Goal: Information Seeking & Learning: Learn about a topic

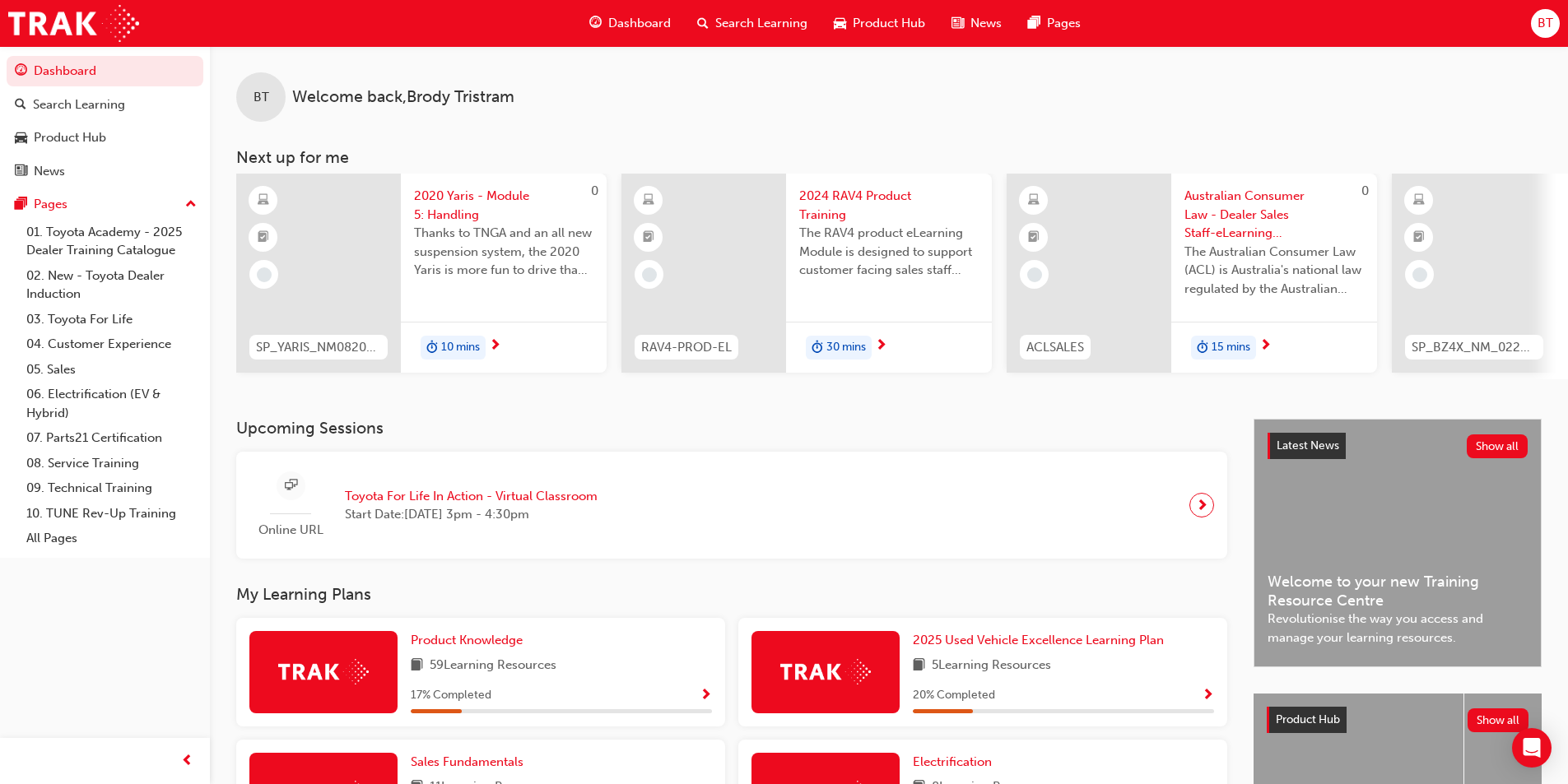
drag, startPoint x: 1336, startPoint y: 118, endPoint x: 1226, endPoint y: 99, distance: 111.6
click at [1226, 99] on div "BT Welcome back , [PERSON_NAME]" at bounding box center [888, 84] width 1358 height 76
click at [1209, 103] on div "BT Welcome back , [PERSON_NAME]" at bounding box center [888, 84] width 1358 height 76
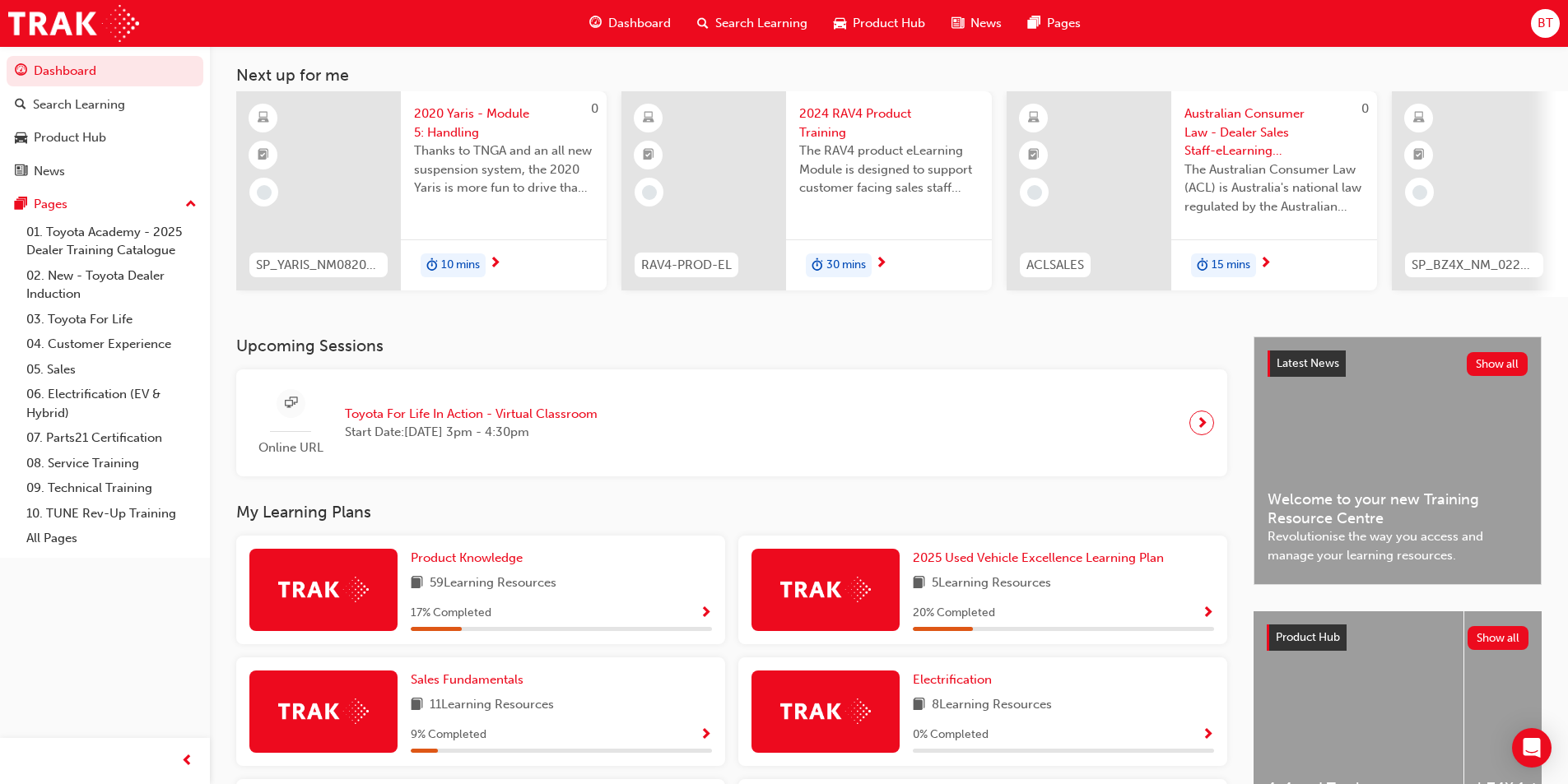
scroll to position [164, 0]
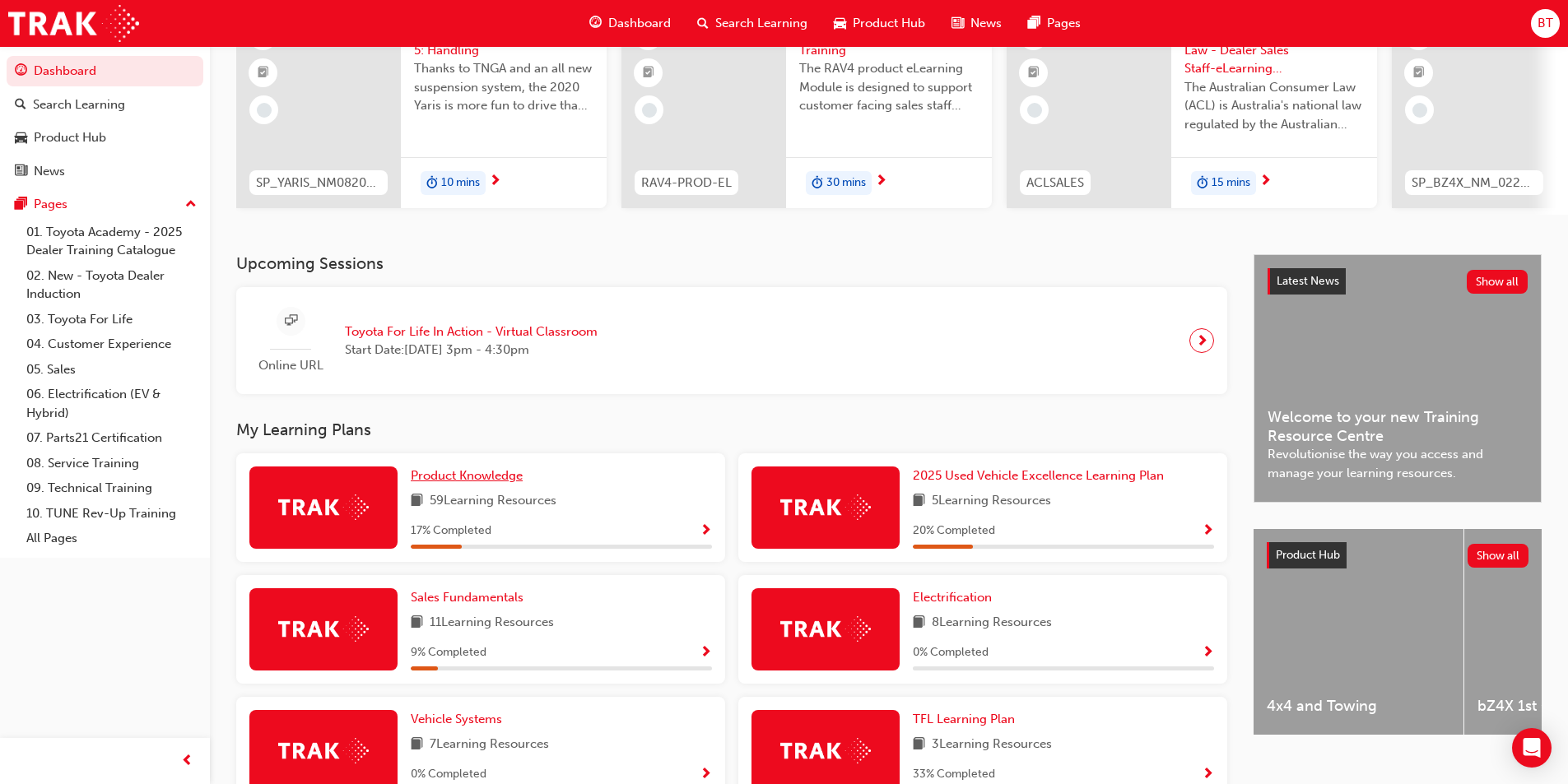
click at [475, 476] on span "Product Knowledge" at bounding box center [466, 475] width 112 height 14
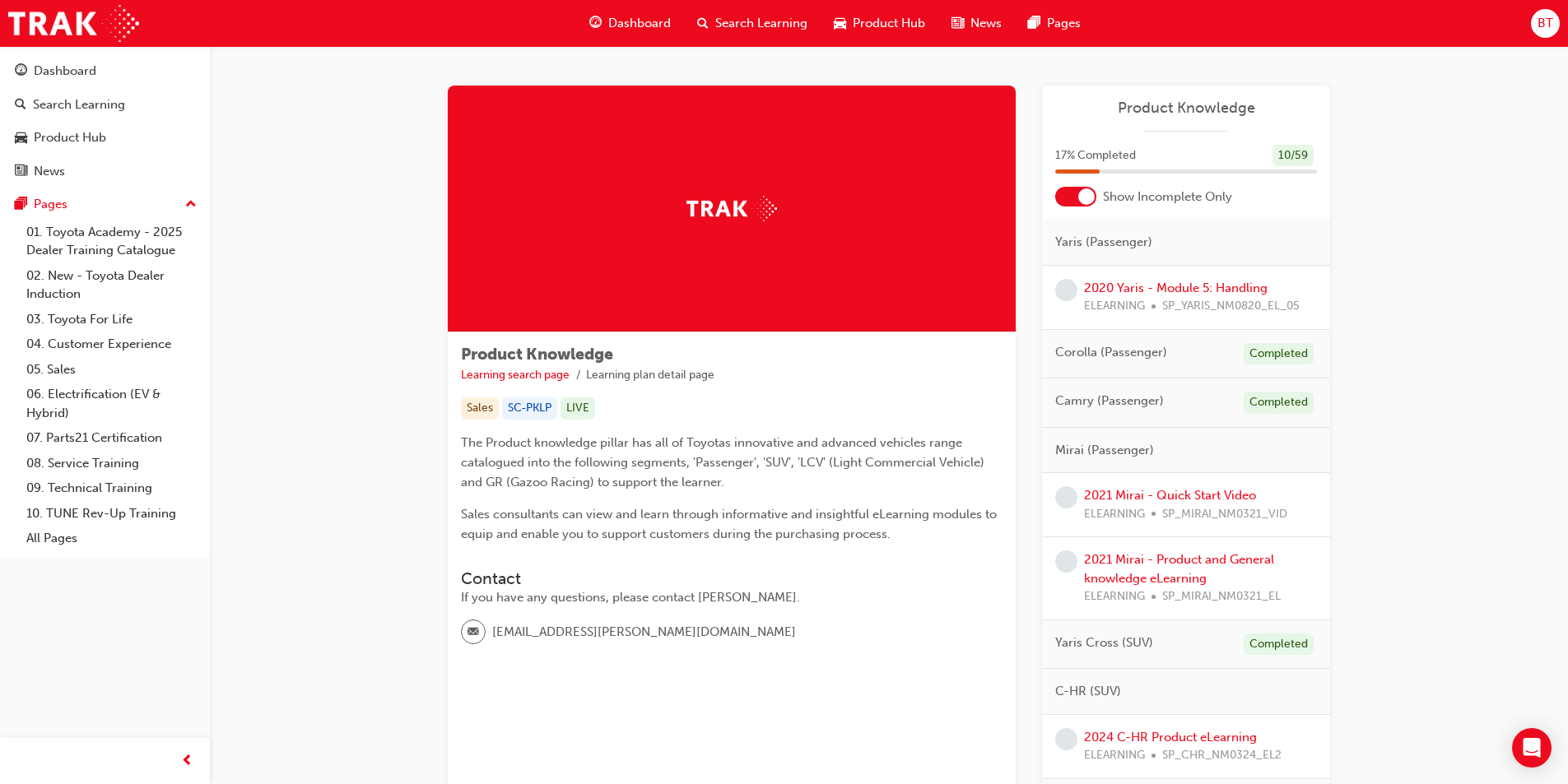
scroll to position [82, 0]
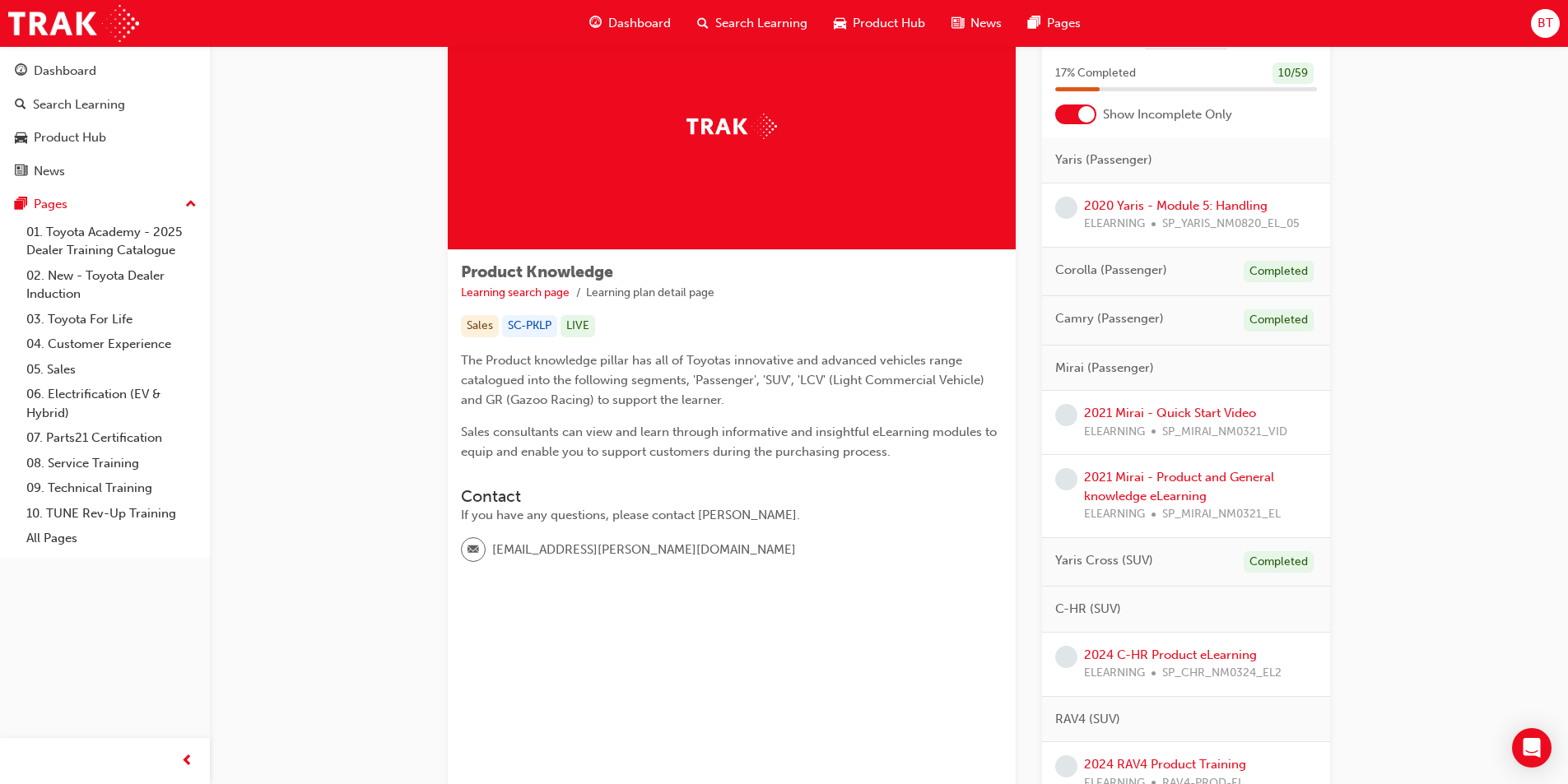
drag, startPoint x: 791, startPoint y: 474, endPoint x: 699, endPoint y: 401, distance: 117.4
click at [699, 401] on span "The Product knowledge pillar has all of Toyotas innovative and advanced vehicle…" at bounding box center [724, 380] width 527 height 54
drag, startPoint x: 699, startPoint y: 401, endPoint x: 722, endPoint y: 406, distance: 23.5
click at [722, 406] on span "The Product knowledge pillar has all of Toyotas innovative and advanced vehicle…" at bounding box center [724, 380] width 527 height 54
click at [760, 411] on div "The Product knowledge pillar has all of Toyotas innovative and advanced vehicle…" at bounding box center [731, 406] width 541 height 111
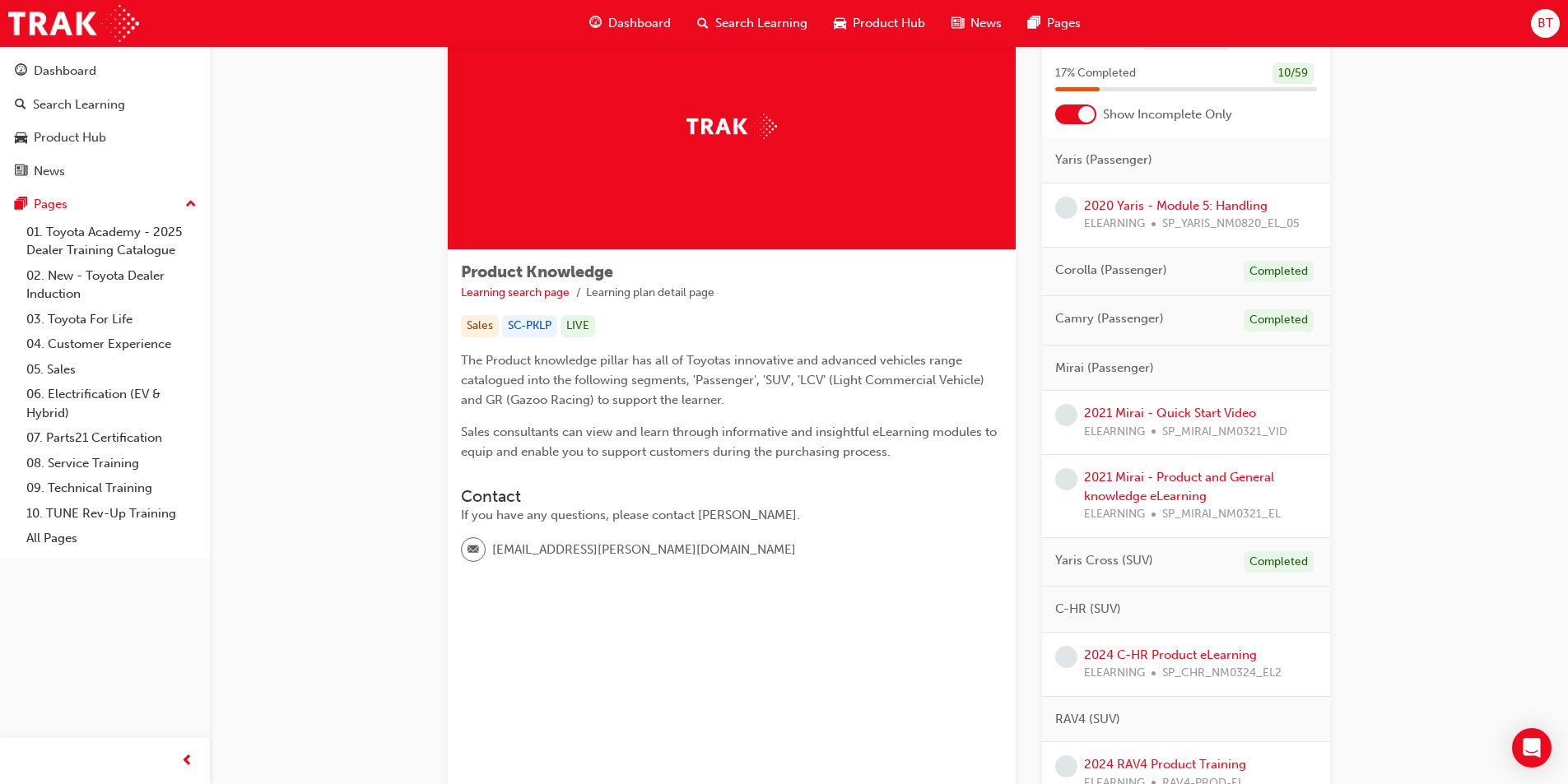
scroll to position [0, 0]
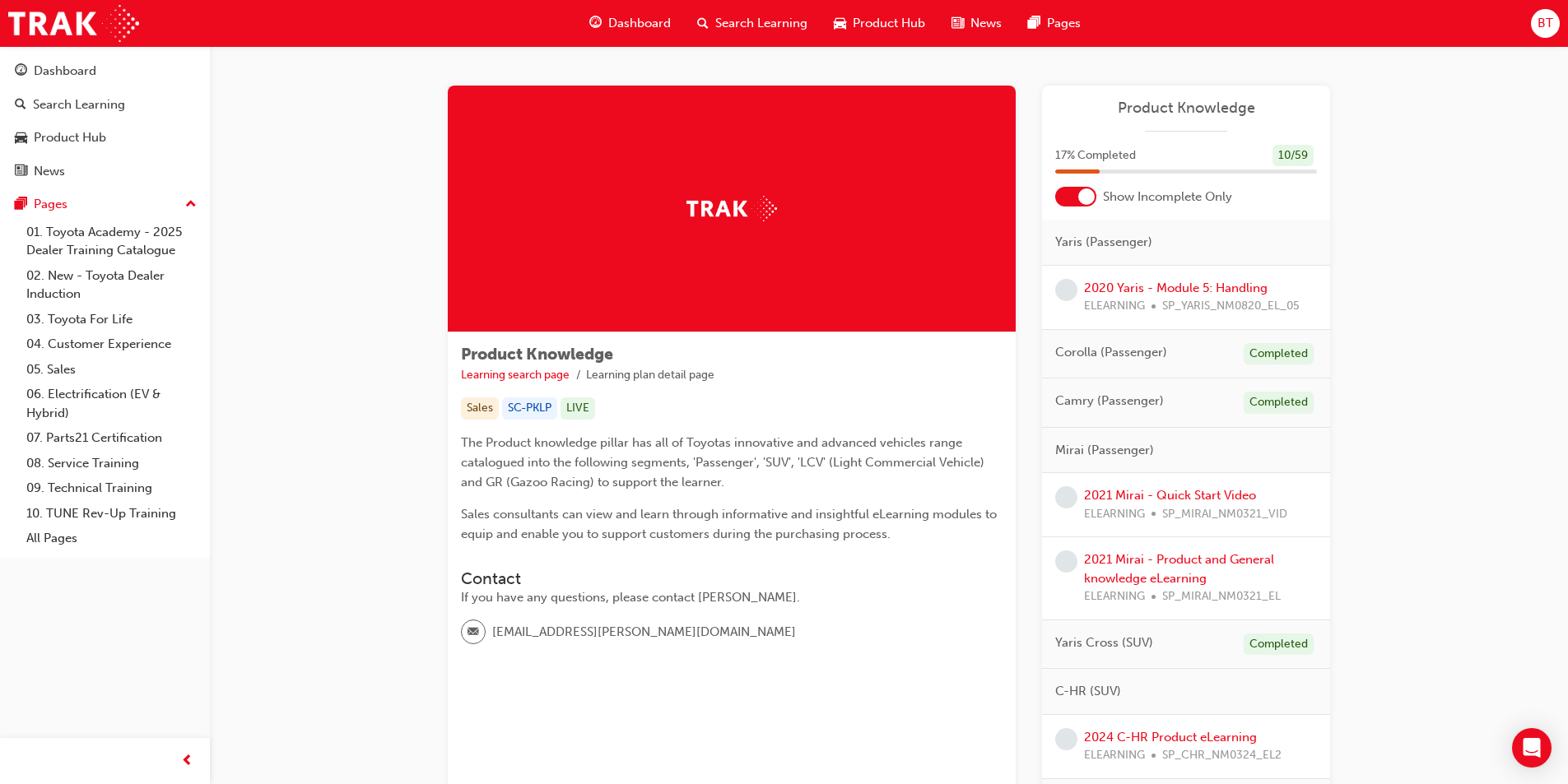
click at [1222, 398] on div "Camry (Passenger) Completed" at bounding box center [1186, 403] width 288 height 50
click at [1081, 400] on span "Camry (Passenger)" at bounding box center [1109, 400] width 108 height 19
click at [1175, 397] on div "Camry (Passenger) Completed" at bounding box center [1186, 403] width 288 height 50
click at [1084, 198] on div at bounding box center [1086, 197] width 16 height 16
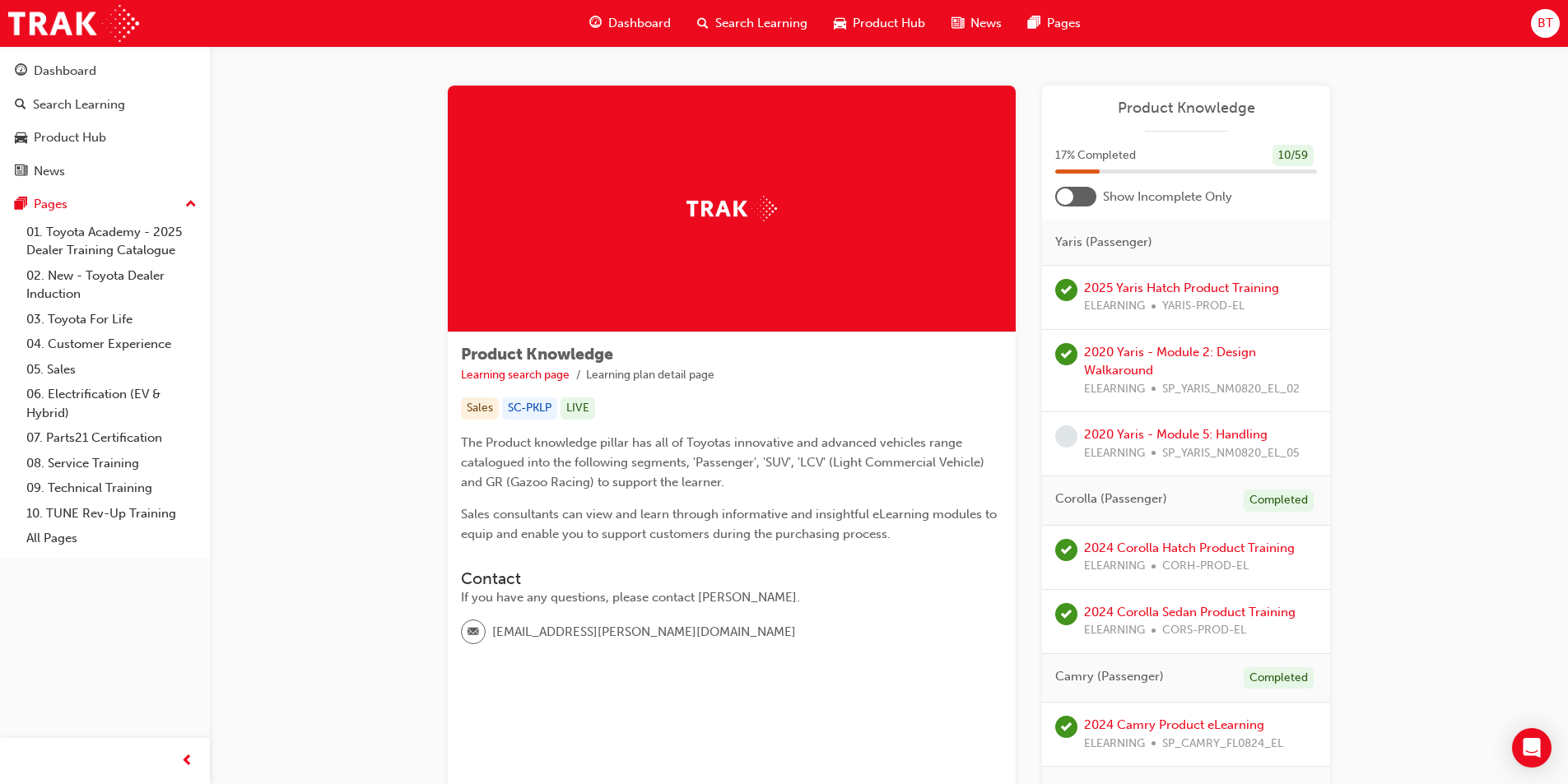
drag, startPoint x: 1084, startPoint y: 198, endPoint x: 1066, endPoint y: 203, distance: 18.7
click at [1066, 203] on div at bounding box center [1075, 197] width 42 height 20
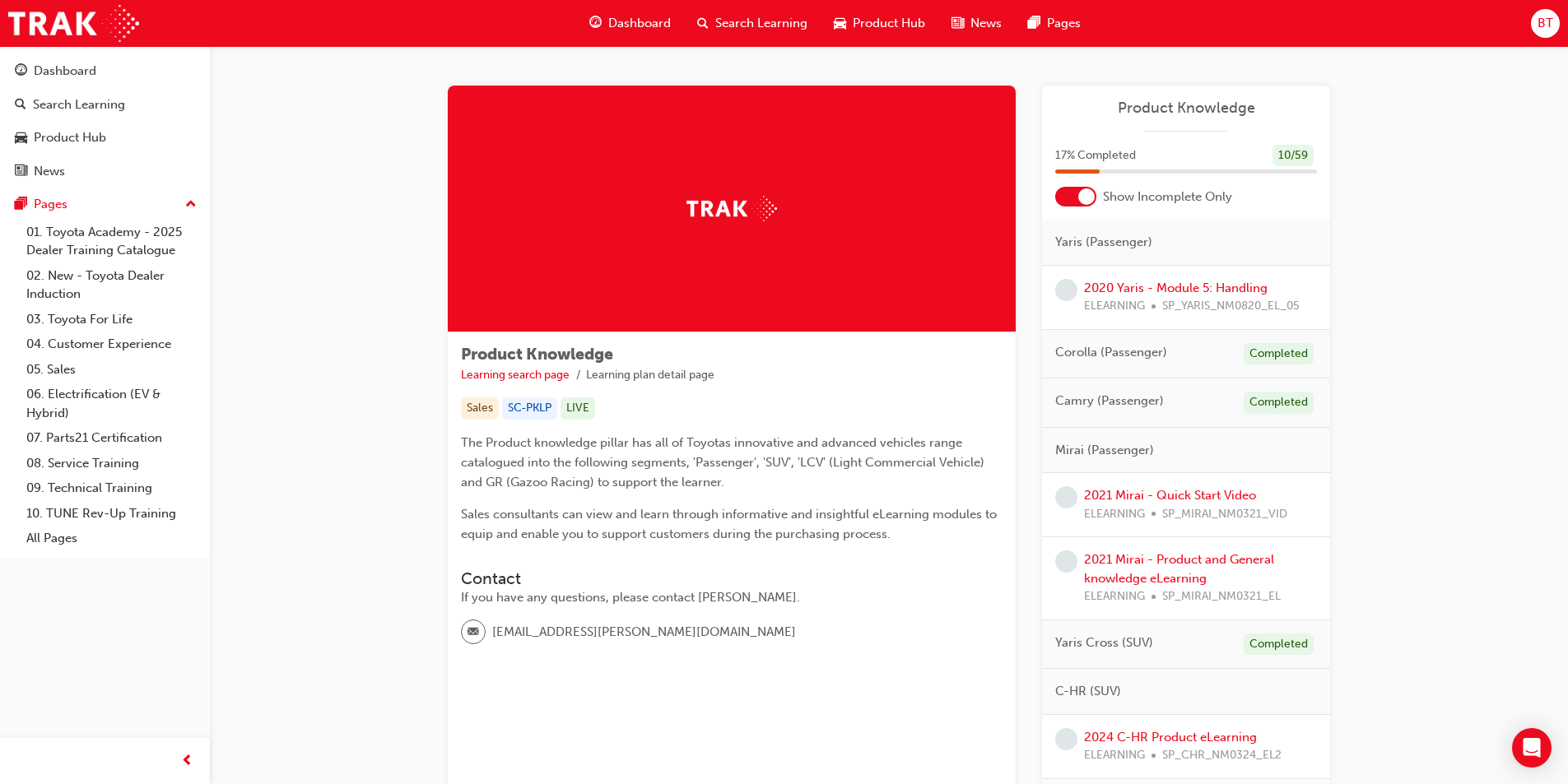
scroll to position [82, 0]
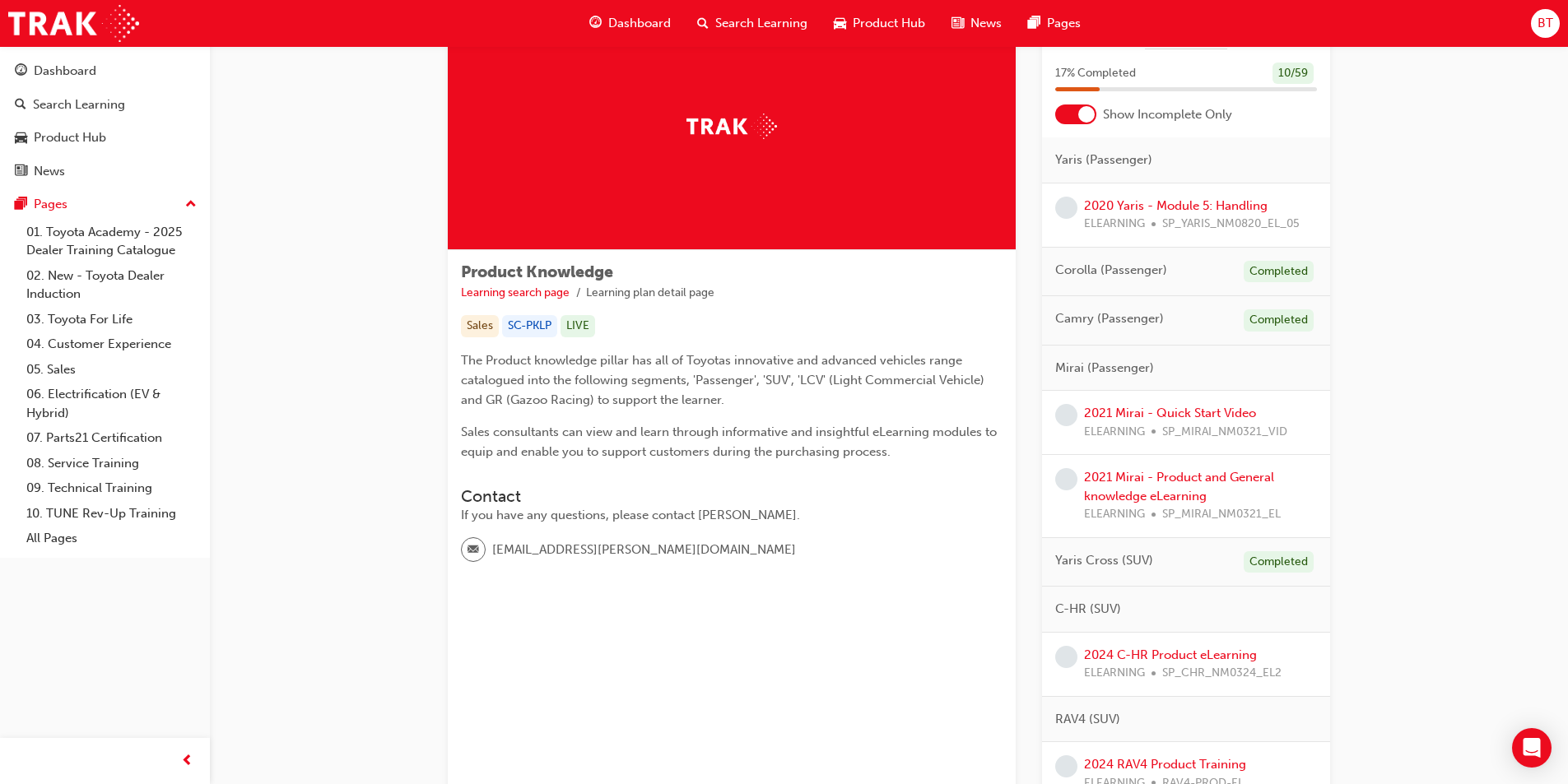
click at [1050, 422] on div "2021 Mirai - Quick Start Video ELEARNING SP_MIRAI_NM0321_VID" at bounding box center [1186, 423] width 288 height 64
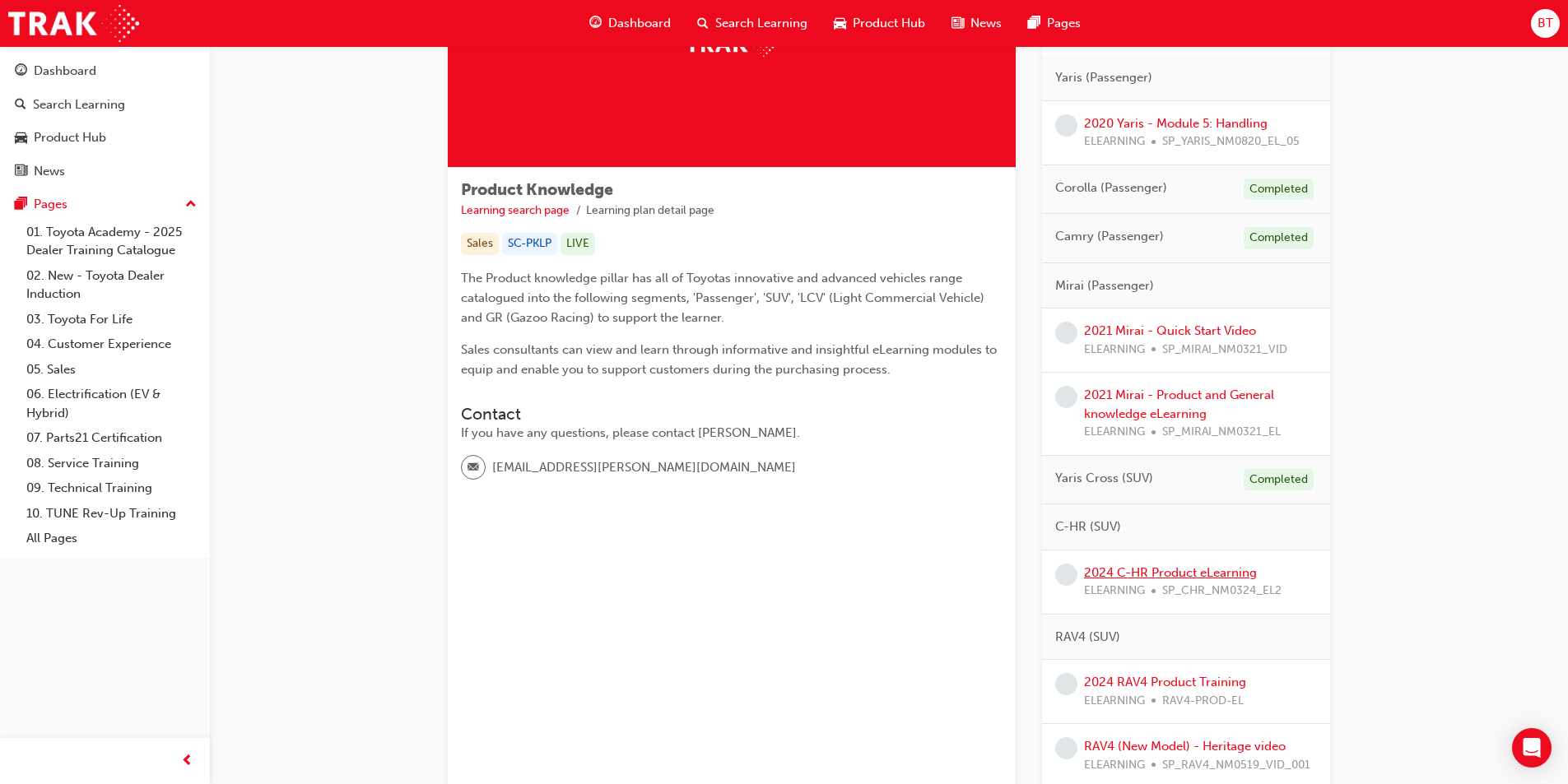
click at [1181, 576] on link "2024 C-HR Product eLearning" at bounding box center [1169, 573] width 173 height 14
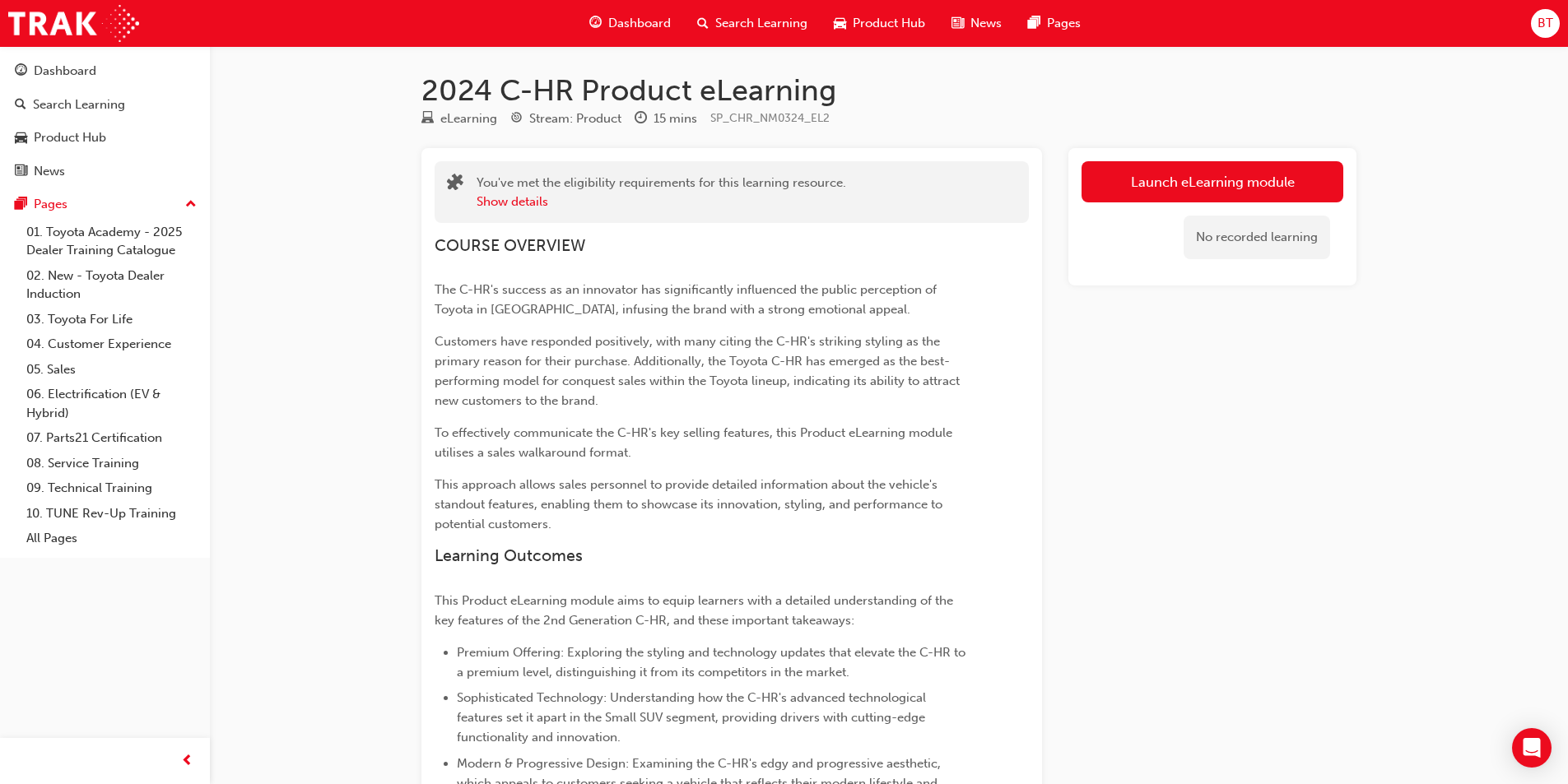
drag, startPoint x: 821, startPoint y: 444, endPoint x: 735, endPoint y: 391, distance: 101.0
click at [735, 391] on p "Customers have responded positively, with many citing the C-HR's striking styli…" at bounding box center [702, 370] width 535 height 79
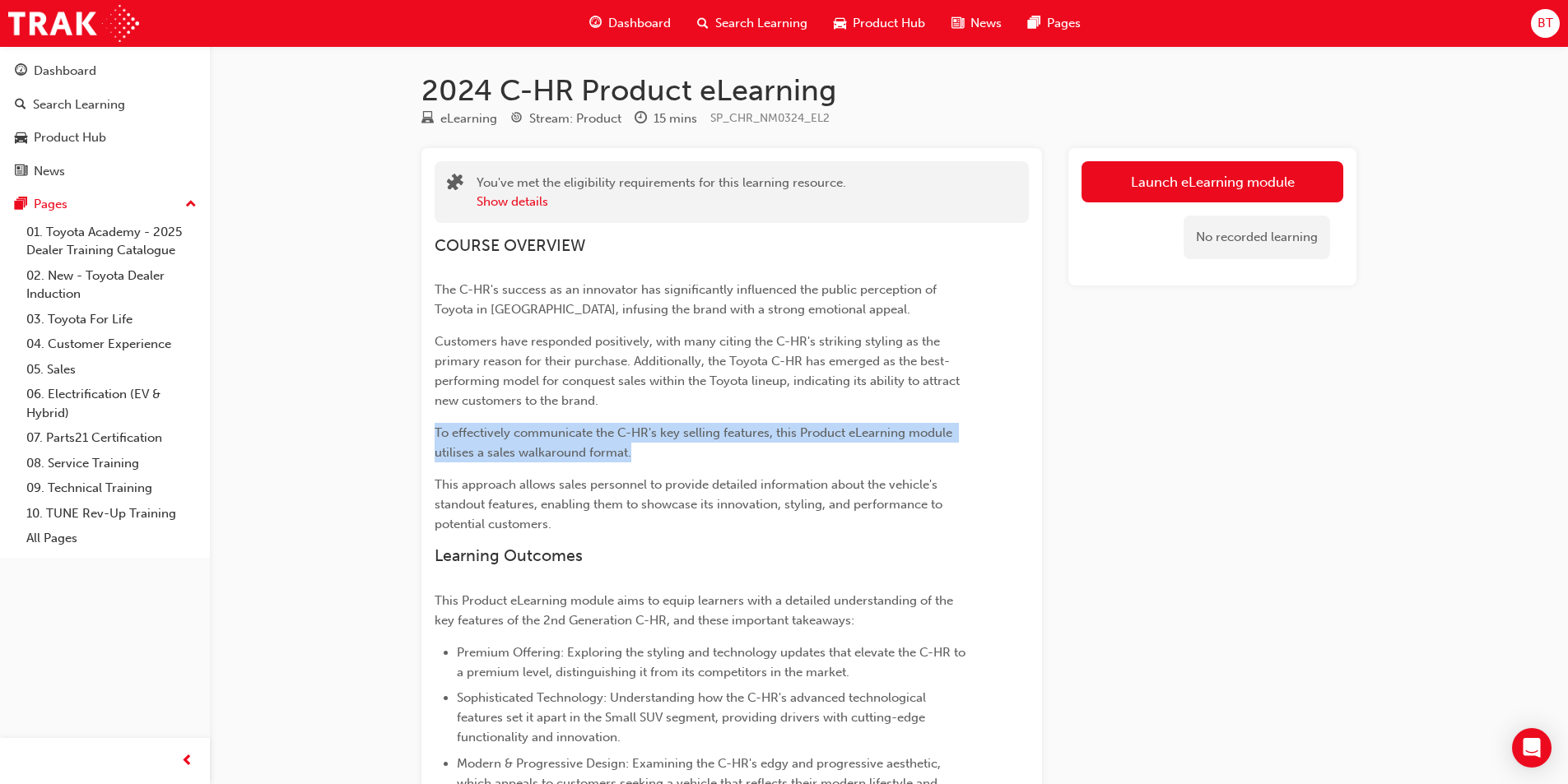
drag, startPoint x: 747, startPoint y: 398, endPoint x: 822, endPoint y: 448, distance: 90.1
click at [822, 448] on div "COURSE OVERVIEW The C-HR's success as an innovator has significantly influenced…" at bounding box center [702, 524] width 535 height 576
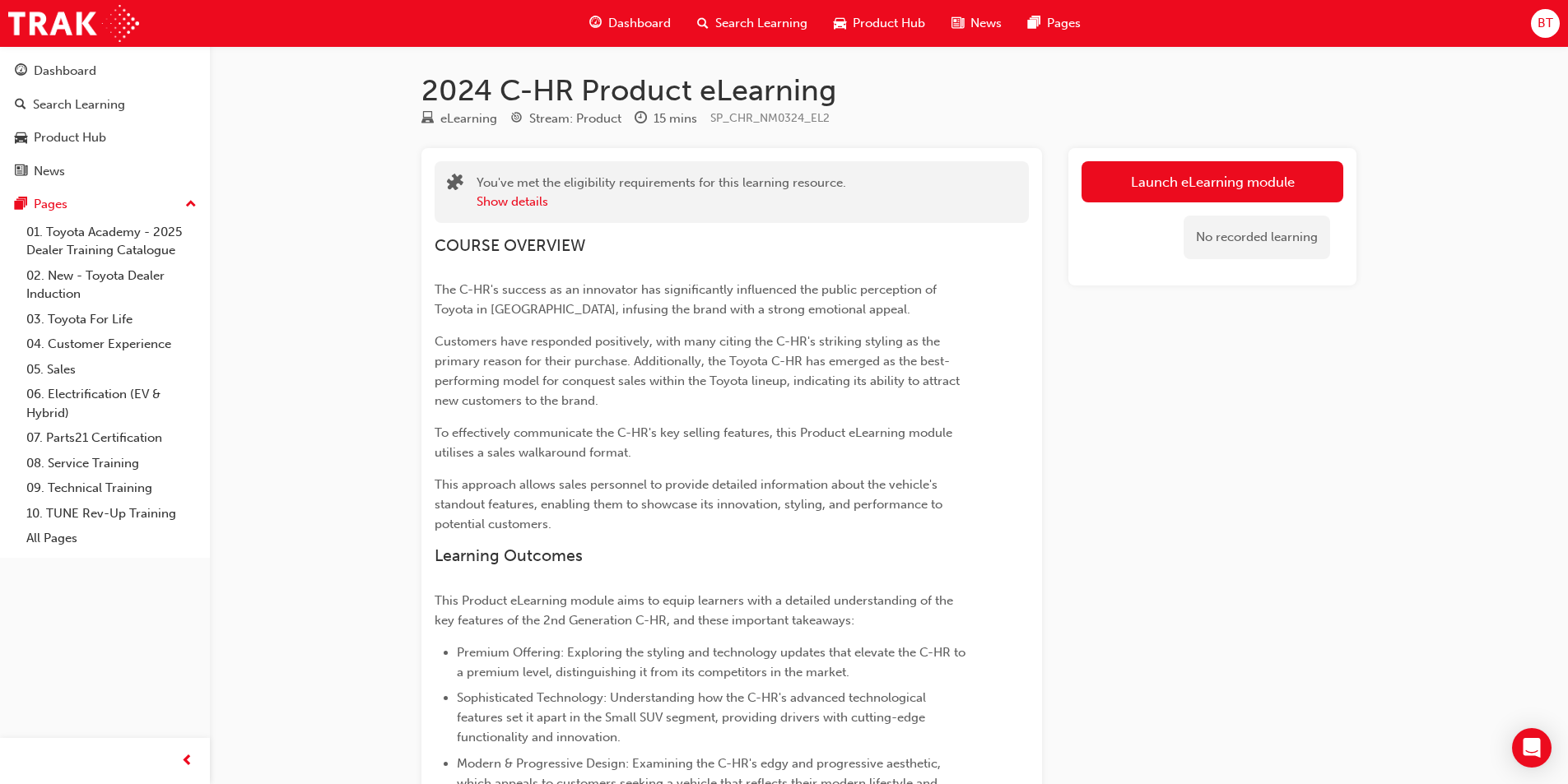
click at [896, 504] on span "This approach allows sales personnel to provide detailed information about the …" at bounding box center [690, 504] width 511 height 54
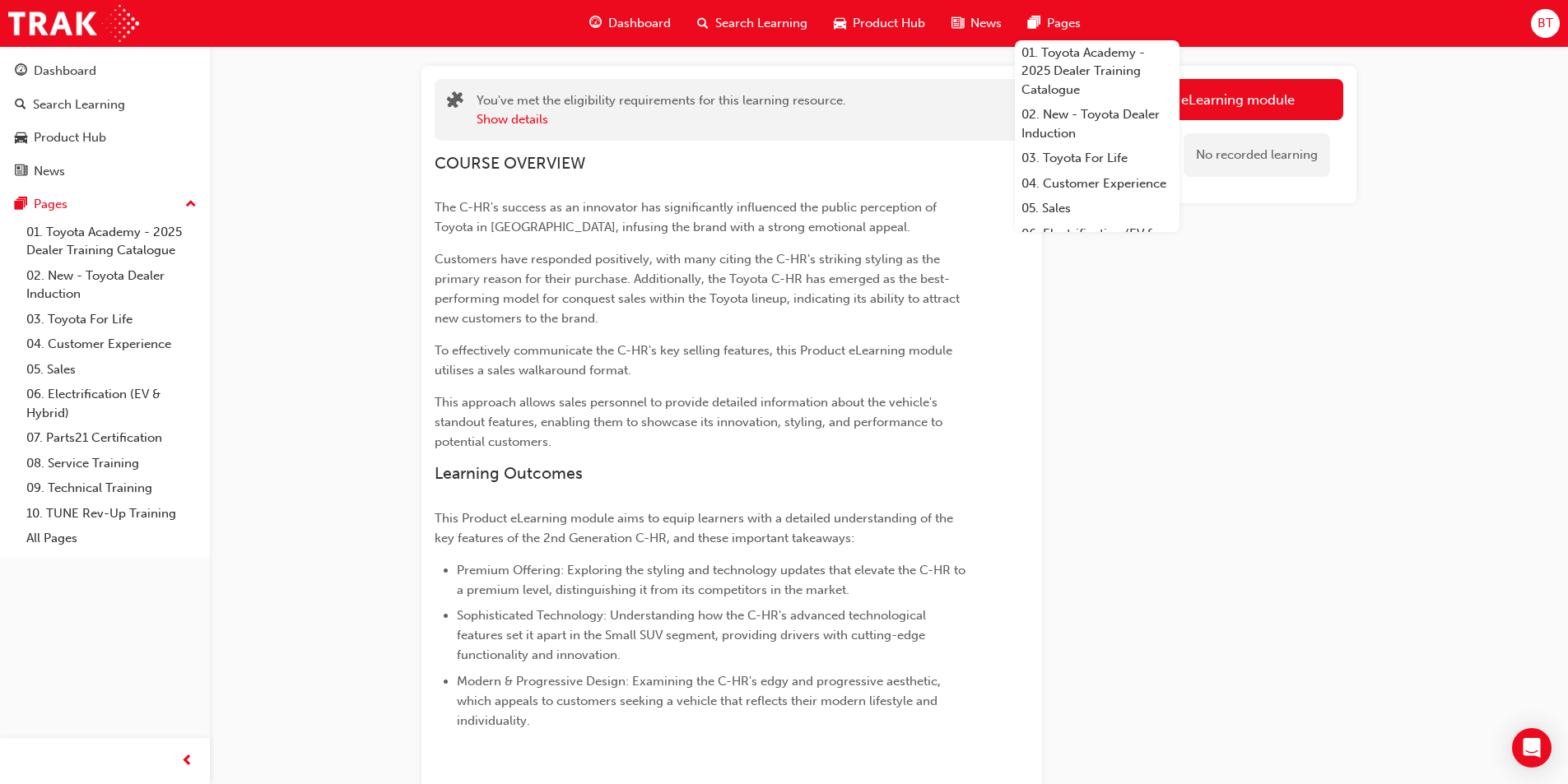
click at [1153, 464] on div "Launch eLearning module No recorded learning" at bounding box center [1212, 431] width 288 height 730
drag, startPoint x: 1117, startPoint y: 482, endPoint x: 1023, endPoint y: 424, distance: 110.5
click at [1023, 425] on div "COURSE OVERVIEW The C-HR's success as an innovator has significantly influenced…" at bounding box center [731, 435] width 594 height 590
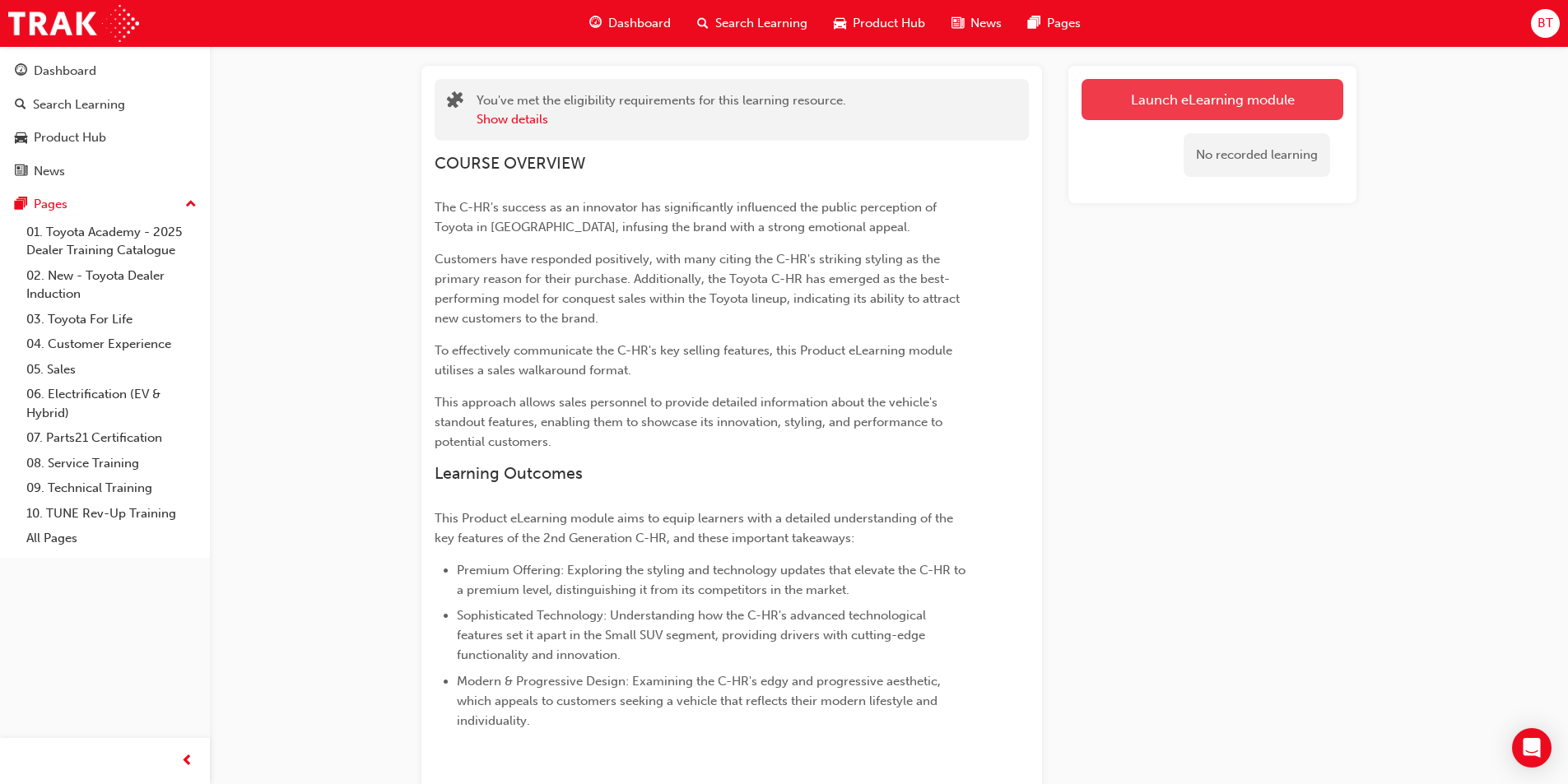
click at [1229, 99] on link "Launch eLearning module" at bounding box center [1213, 99] width 262 height 42
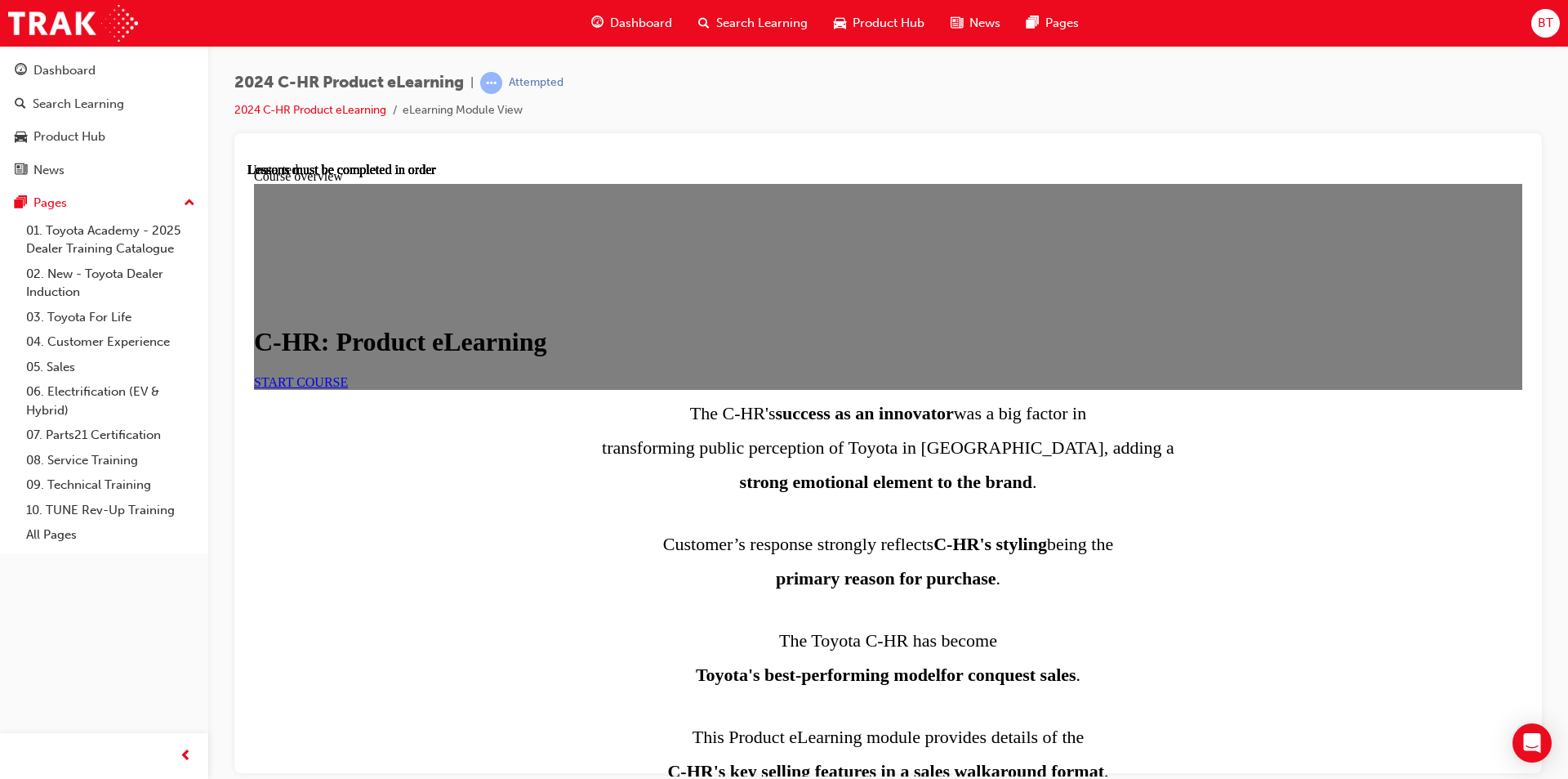
scroll to position [686, 0]
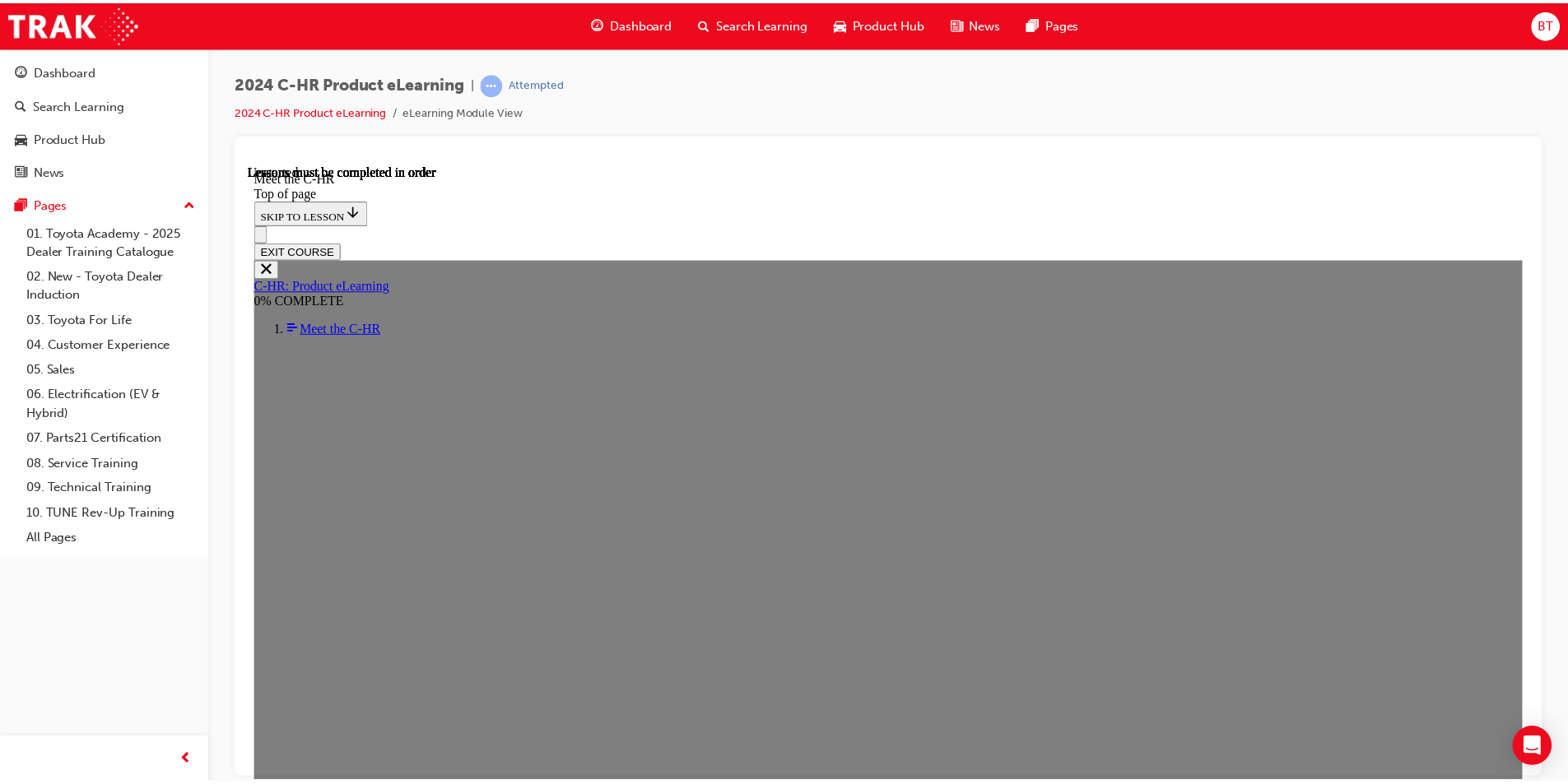
scroll to position [58, 0]
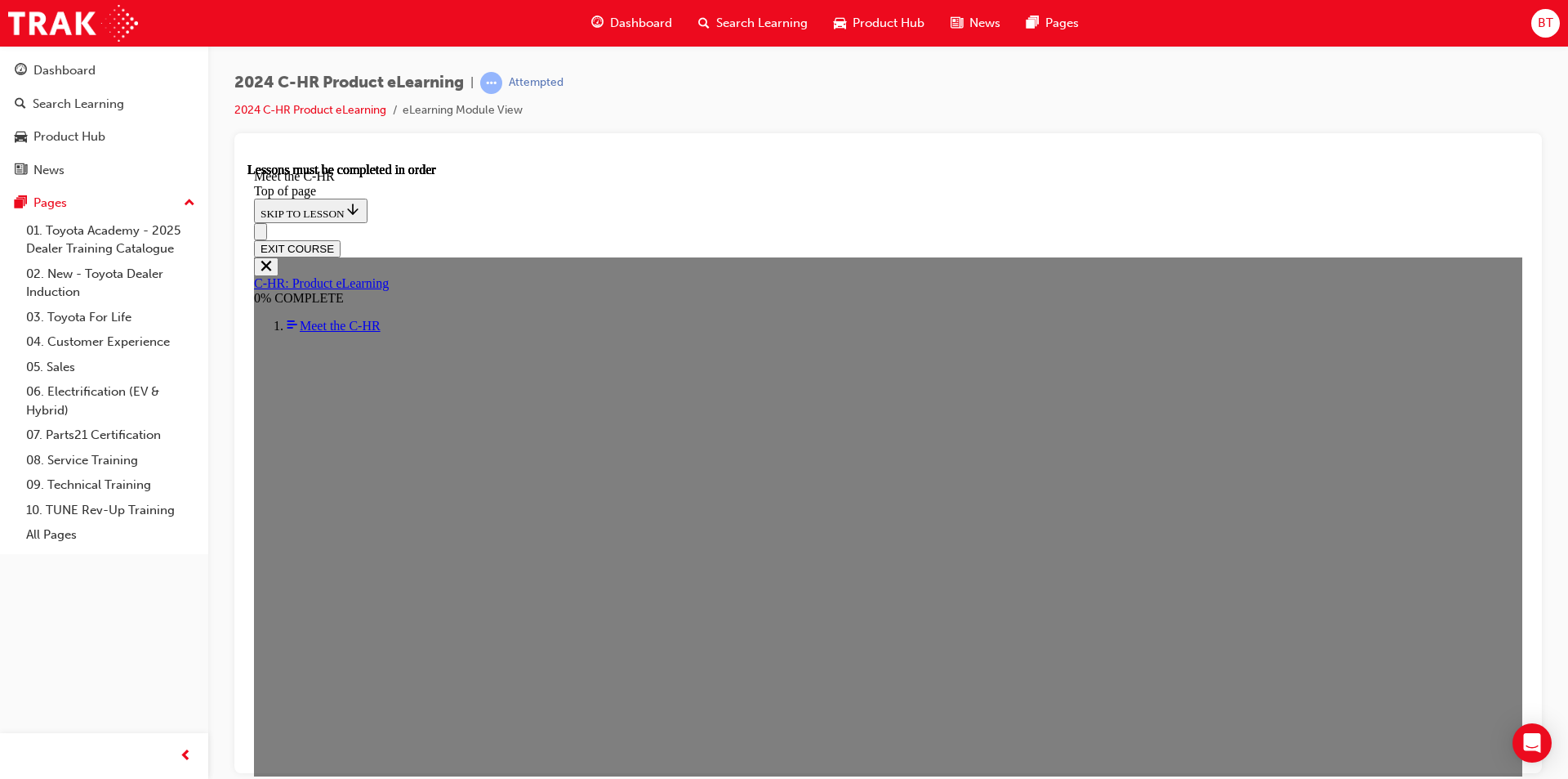
click at [652, 22] on span "Dashboard" at bounding box center [640, 22] width 62 height 19
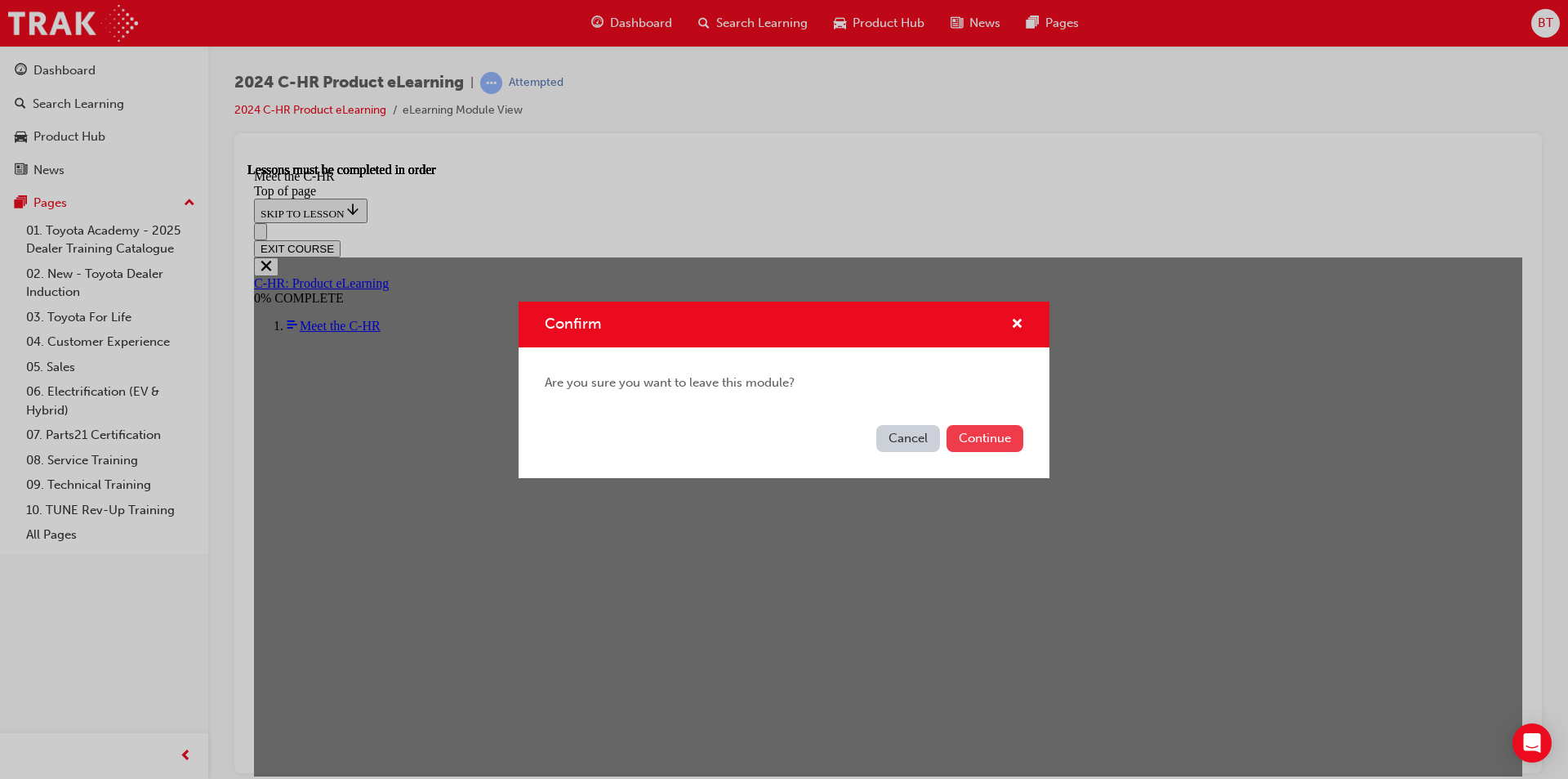
click at [990, 443] on button "Continue" at bounding box center [985, 439] width 77 height 27
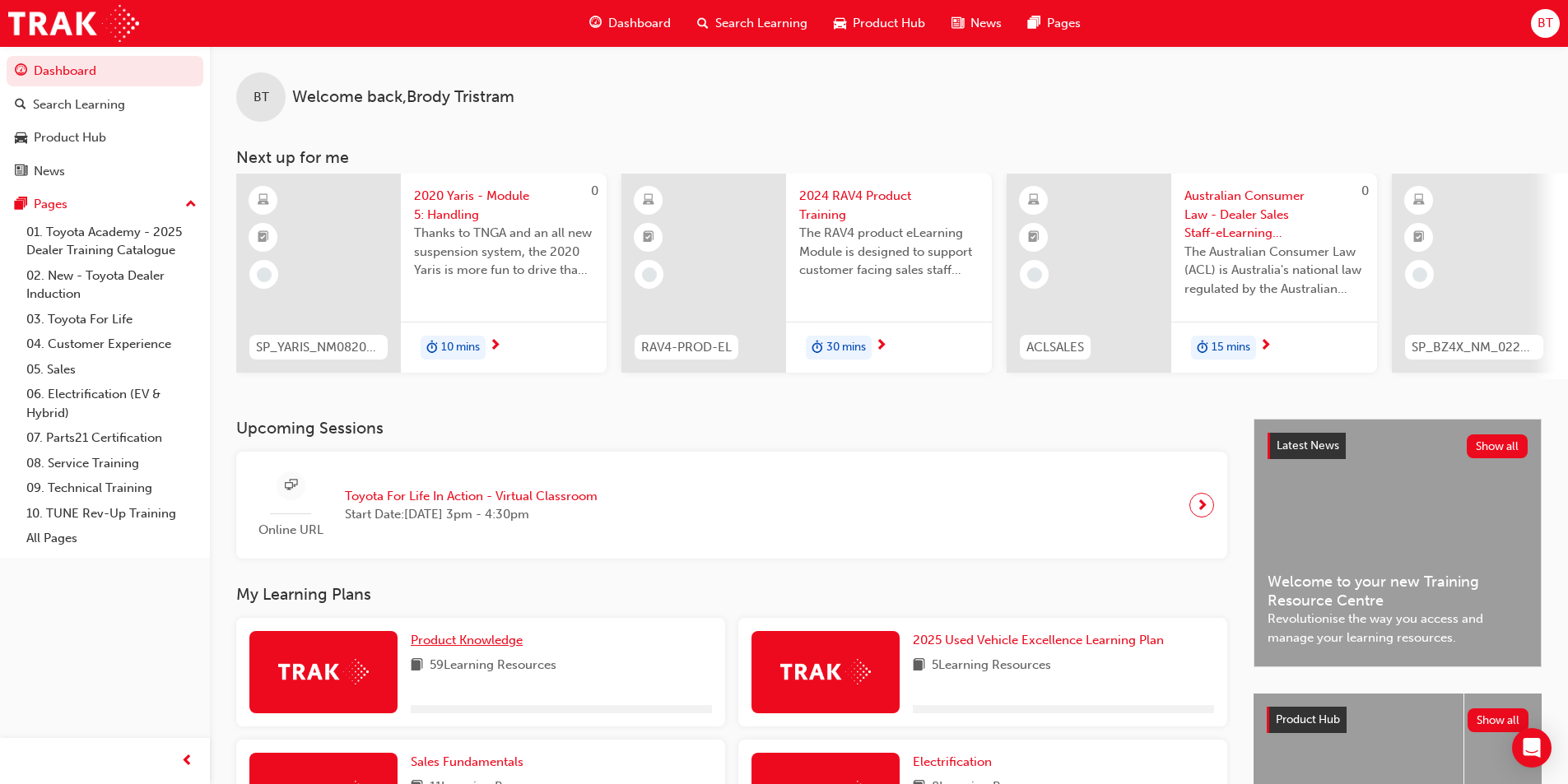
click at [499, 648] on span "Product Knowledge" at bounding box center [466, 639] width 112 height 14
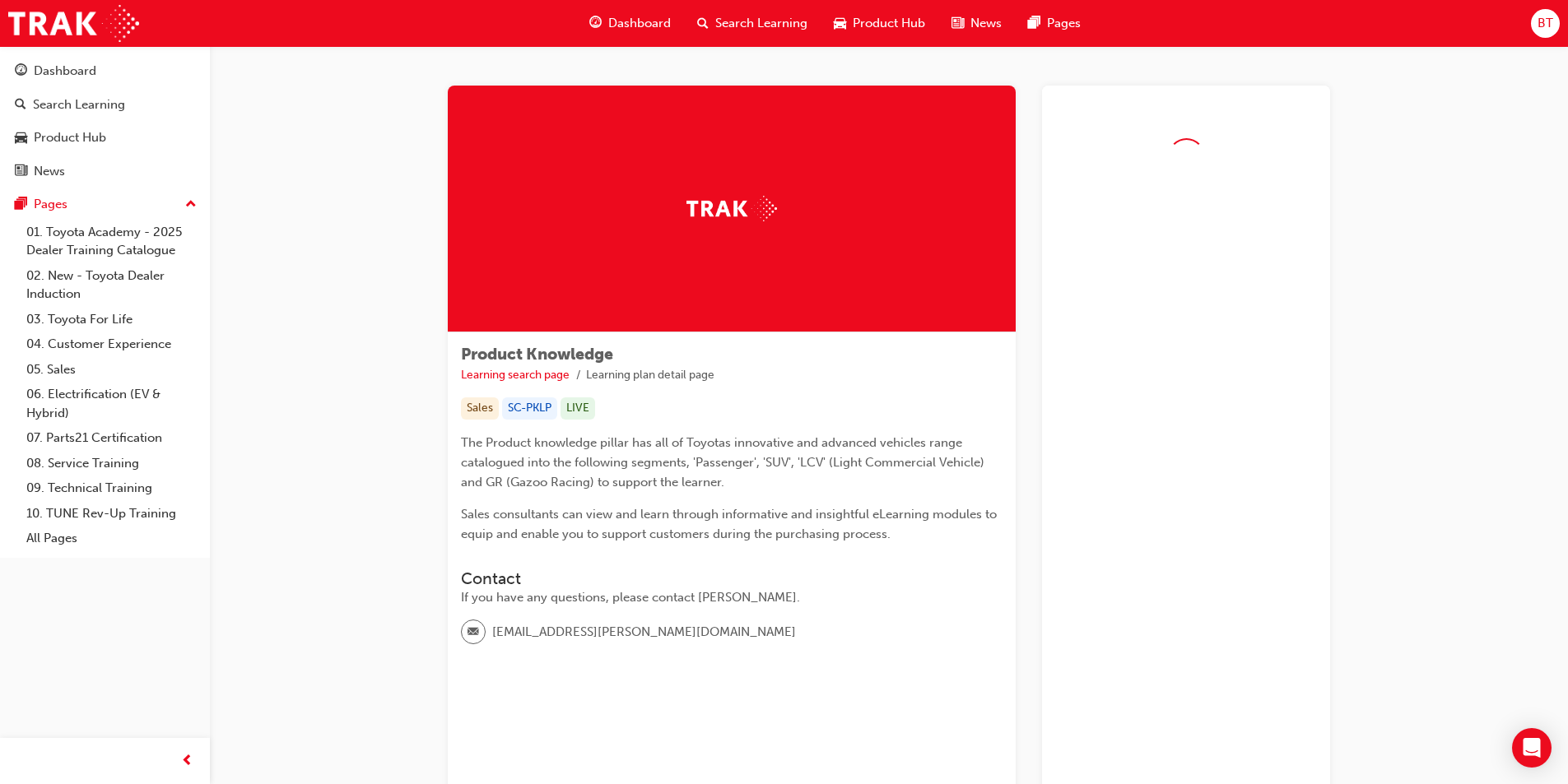
scroll to position [82, 0]
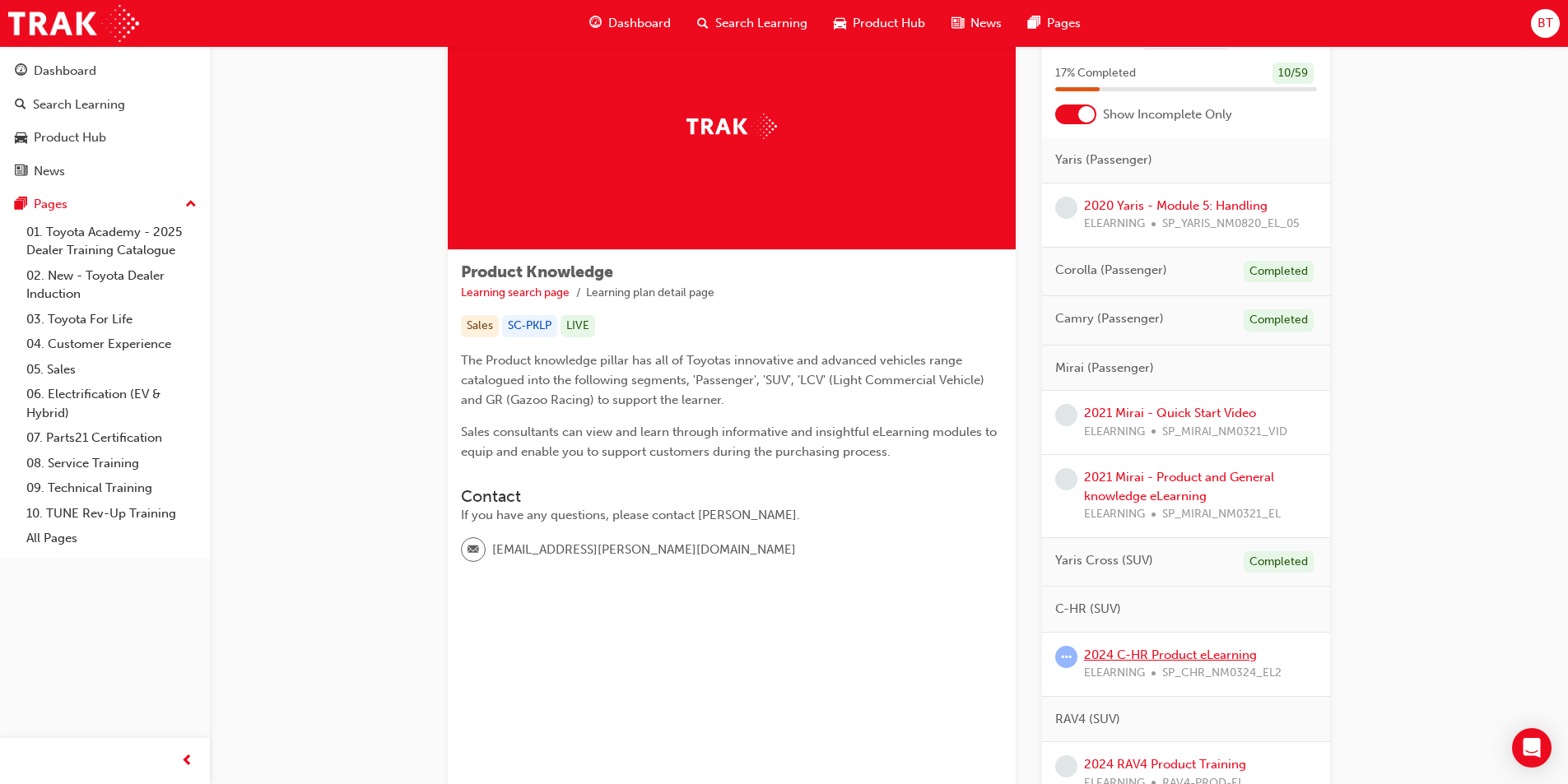
click at [1157, 659] on link "2024 C-HR Product eLearning" at bounding box center [1169, 655] width 173 height 14
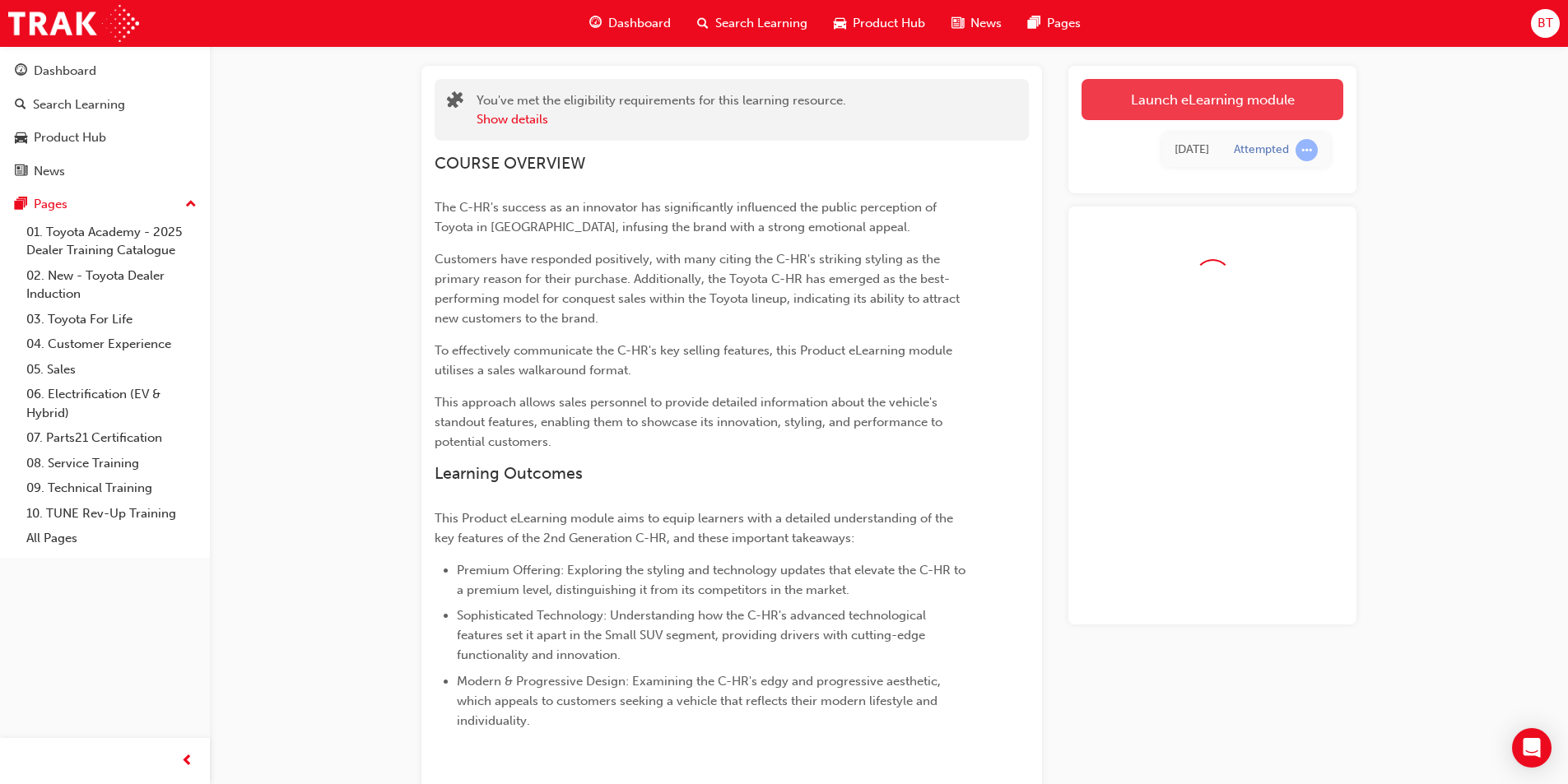
click at [1179, 108] on link "Launch eLearning module" at bounding box center [1213, 99] width 262 height 42
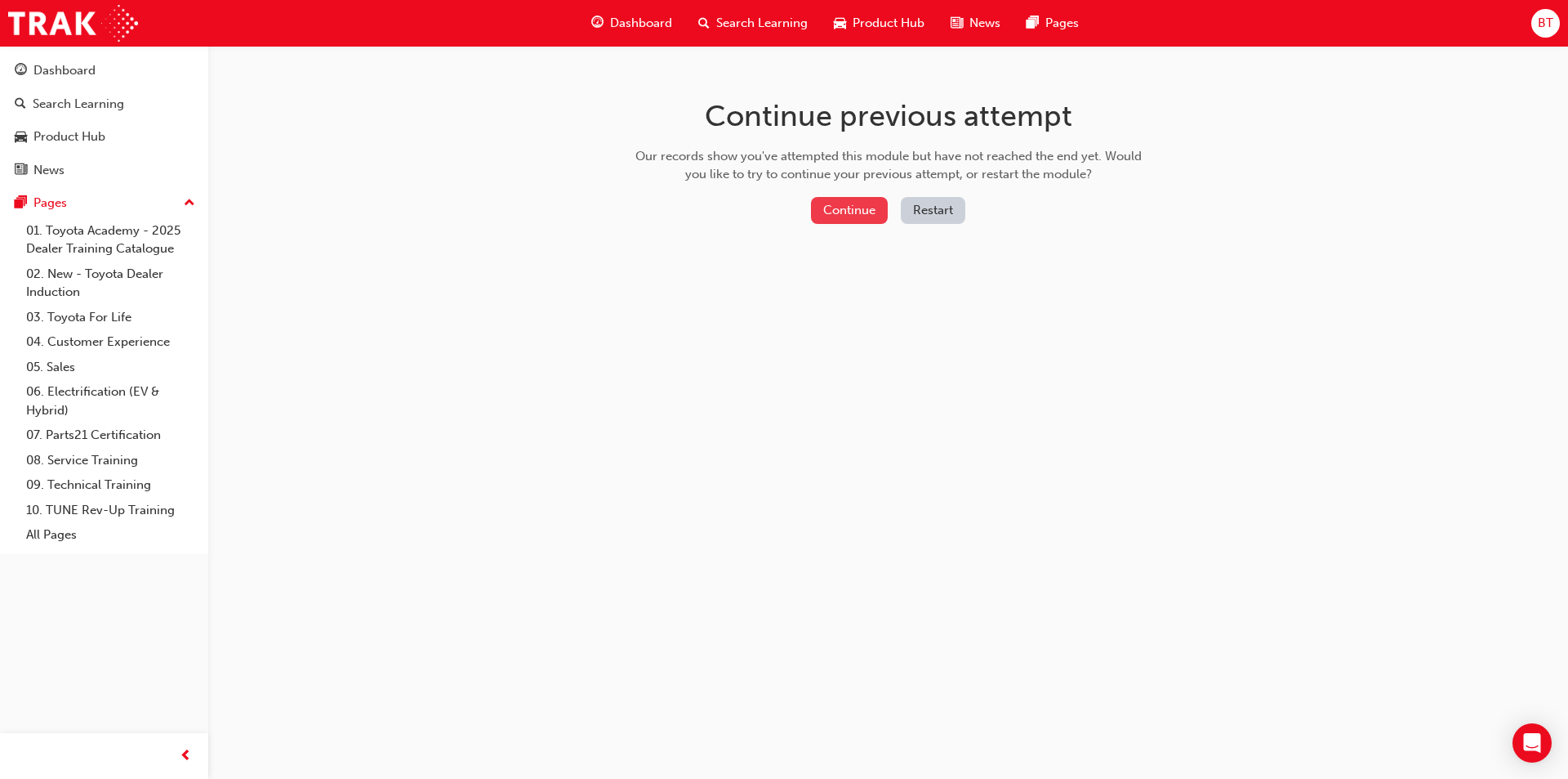
click at [877, 202] on button "Continue" at bounding box center [849, 210] width 77 height 27
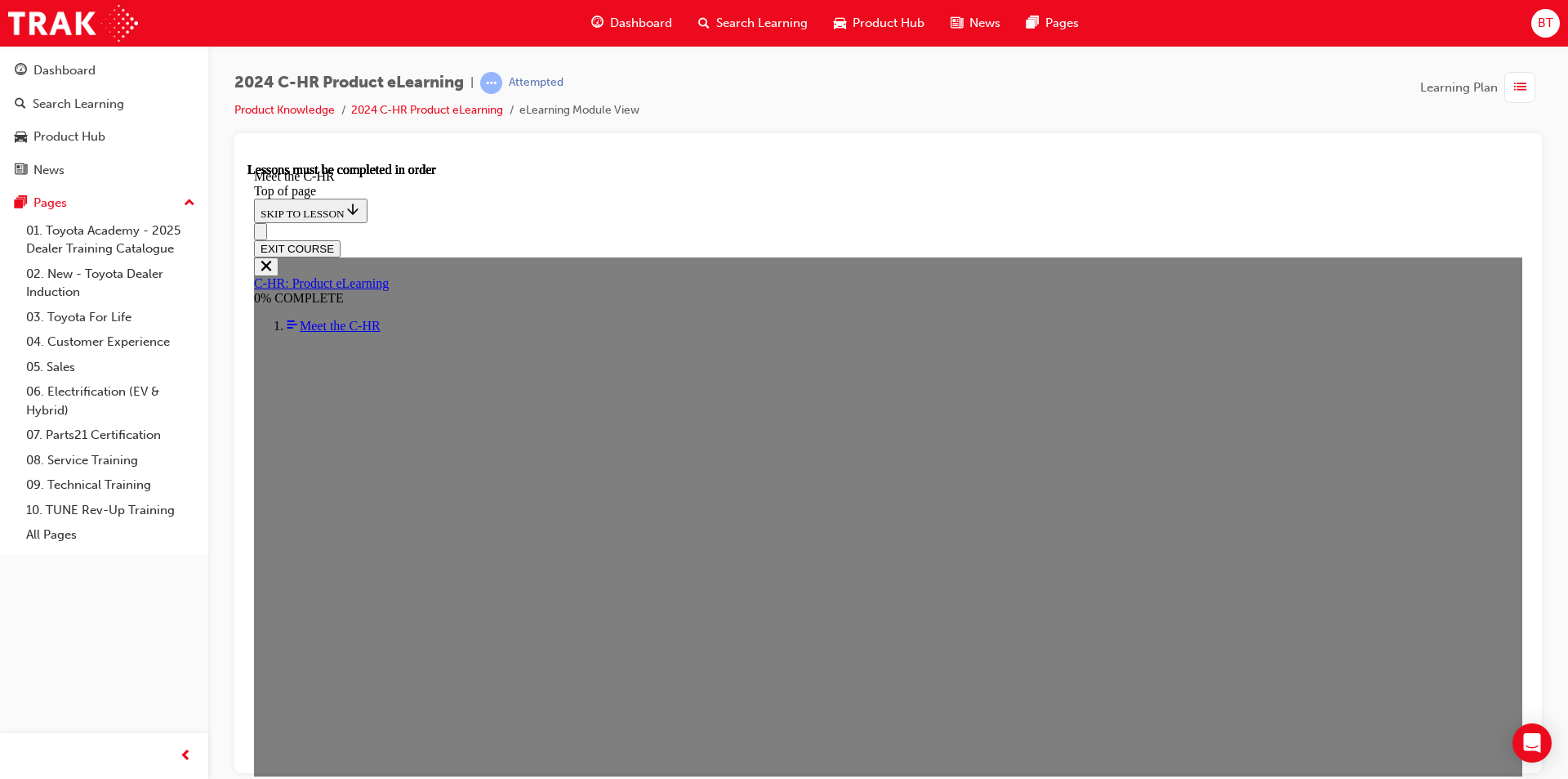
scroll to position [1144, 0]
drag, startPoint x: 807, startPoint y: 501, endPoint x: 778, endPoint y: 478, distance: 37.0
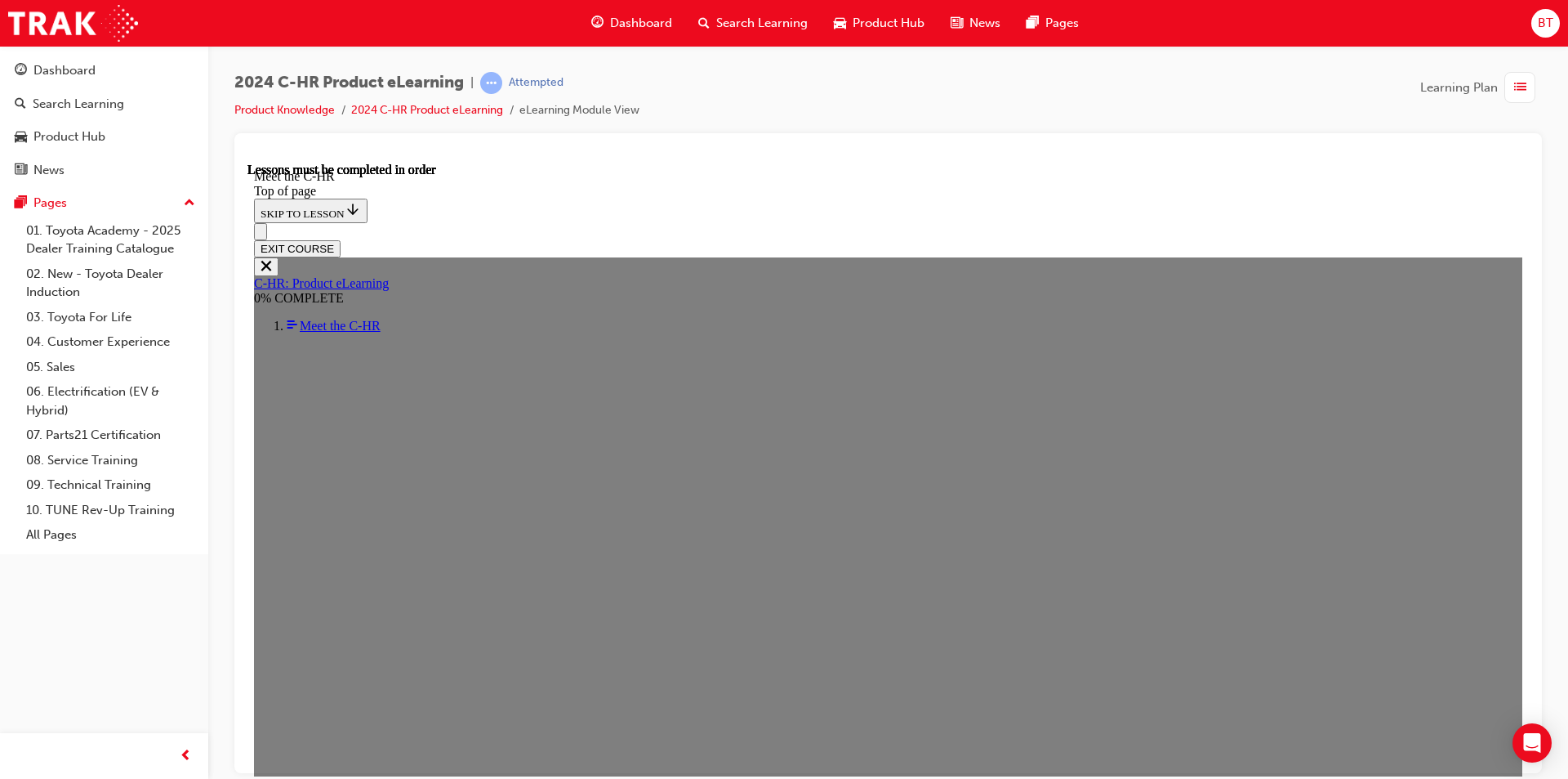
drag, startPoint x: 656, startPoint y: 567, endPoint x: 703, endPoint y: 563, distance: 47.2
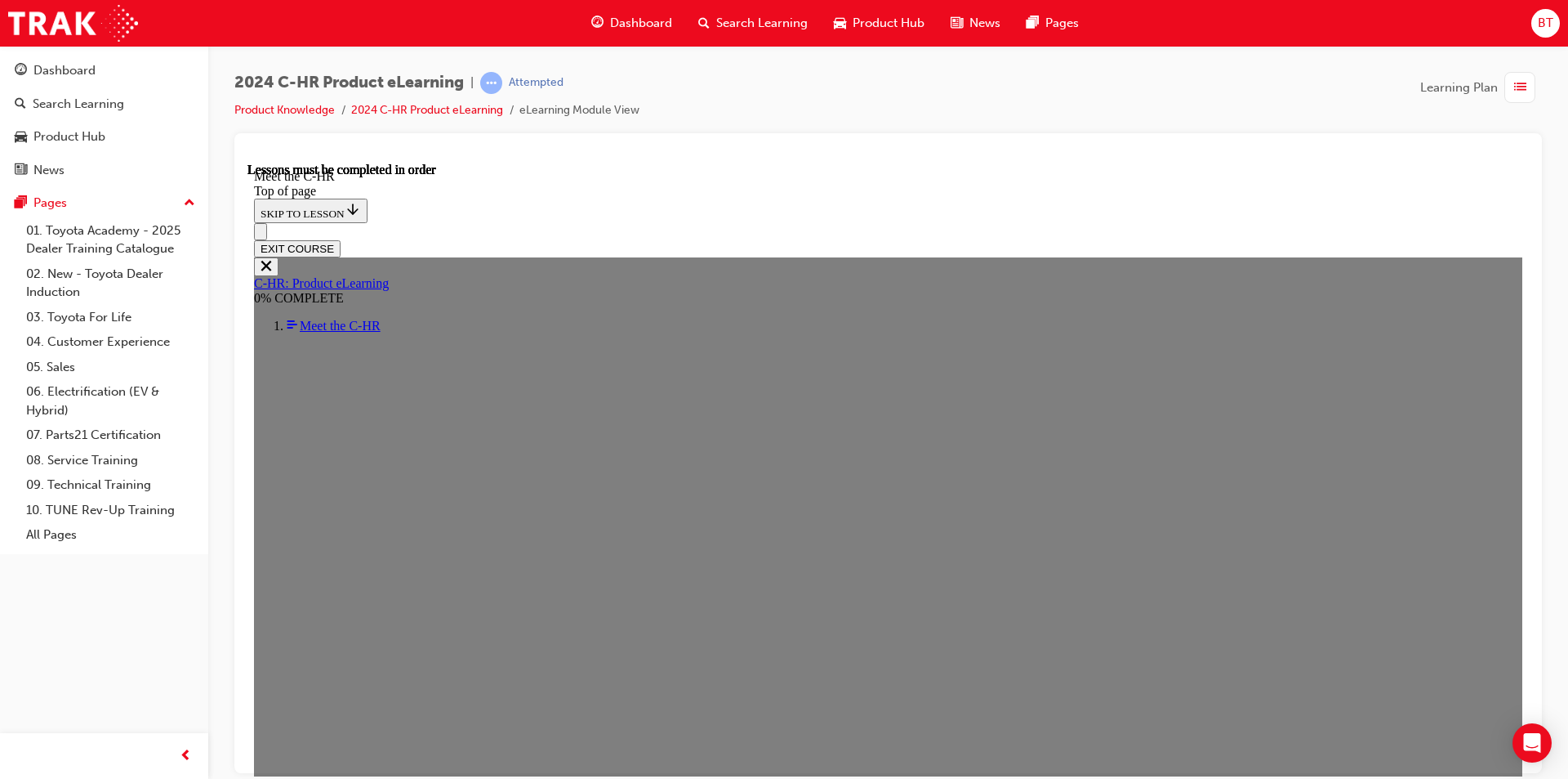
scroll to position [431, 0]
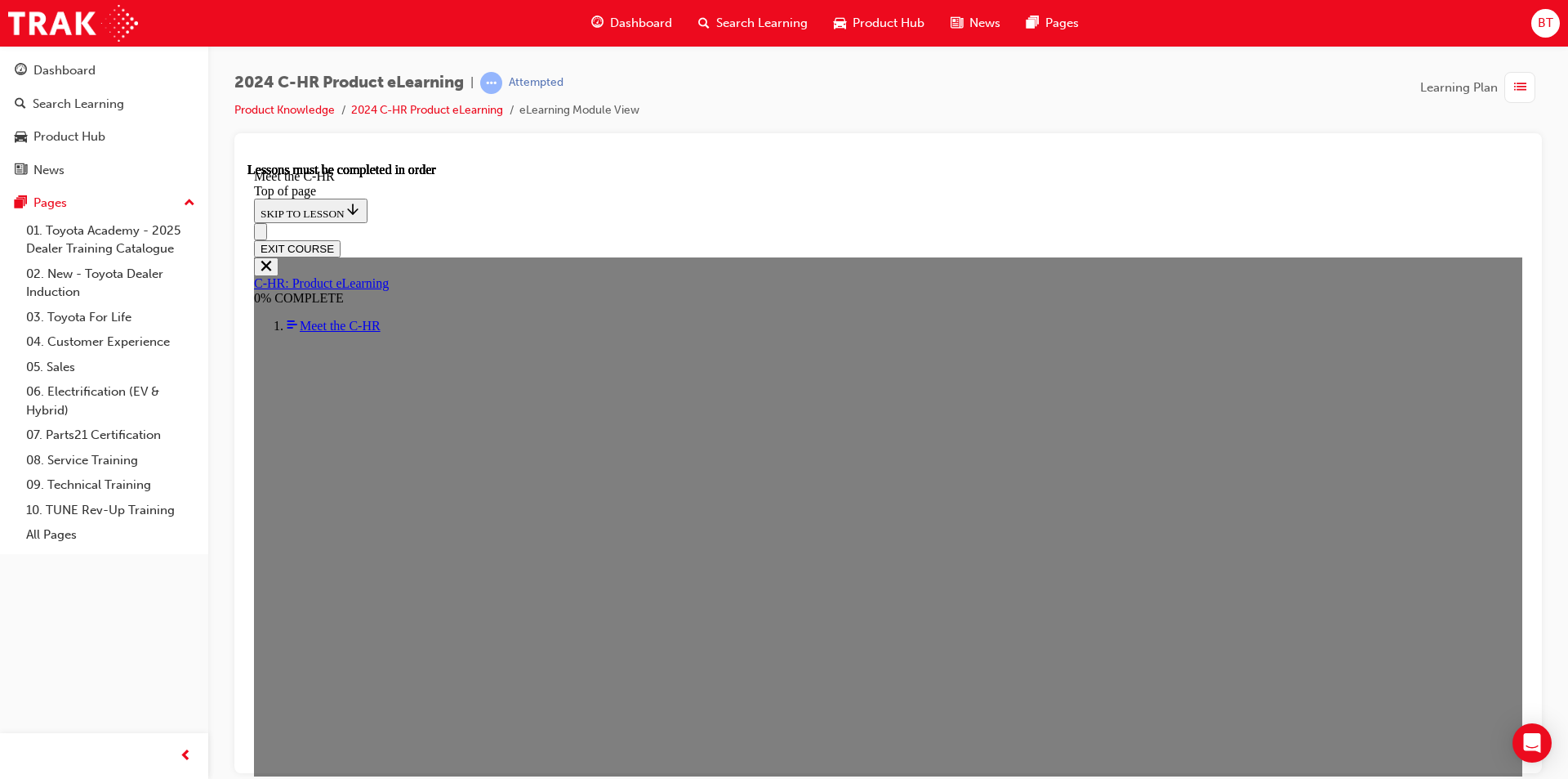
scroll to position [2065, 0]
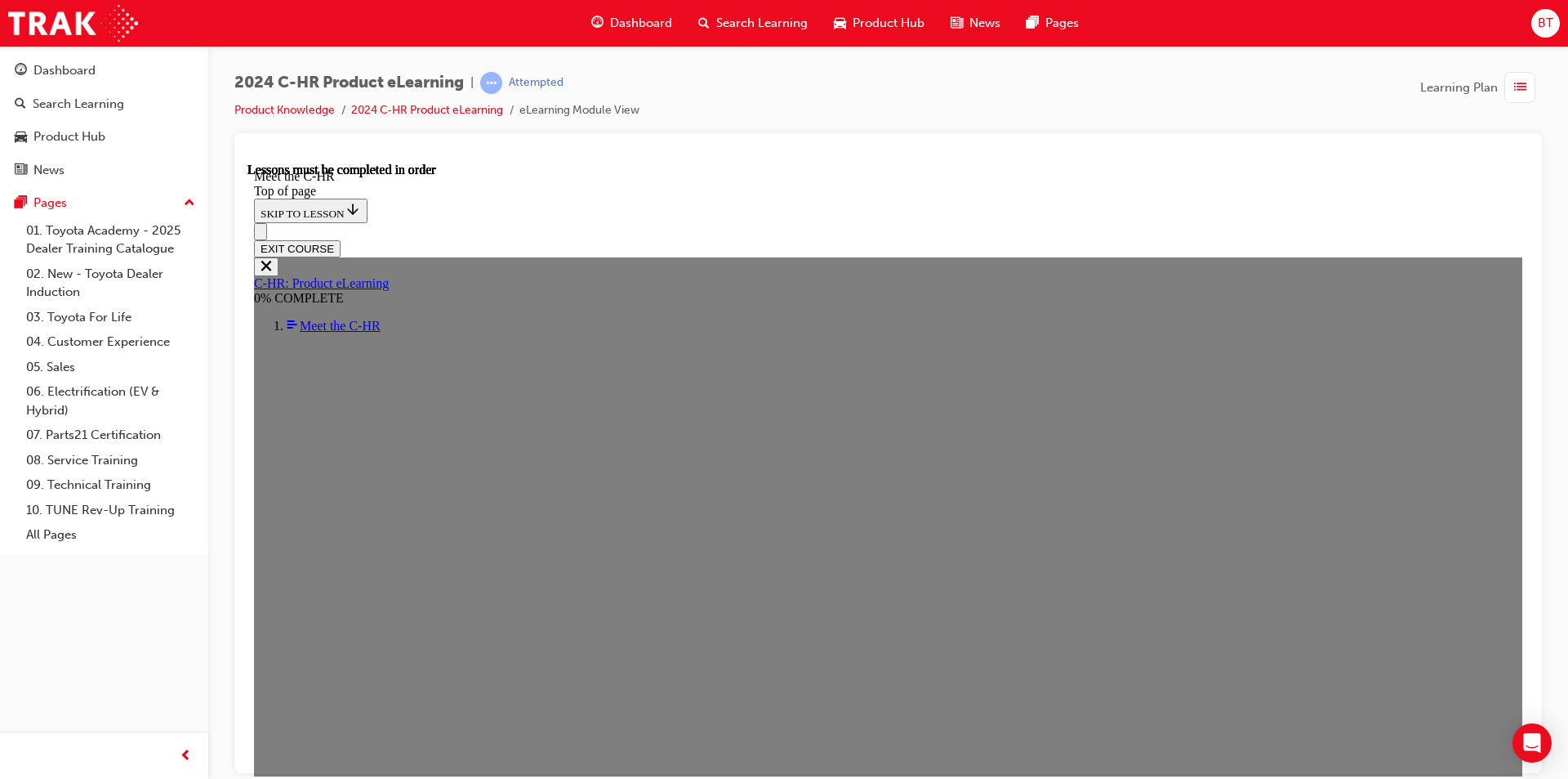
scroll to position [2547, 0]
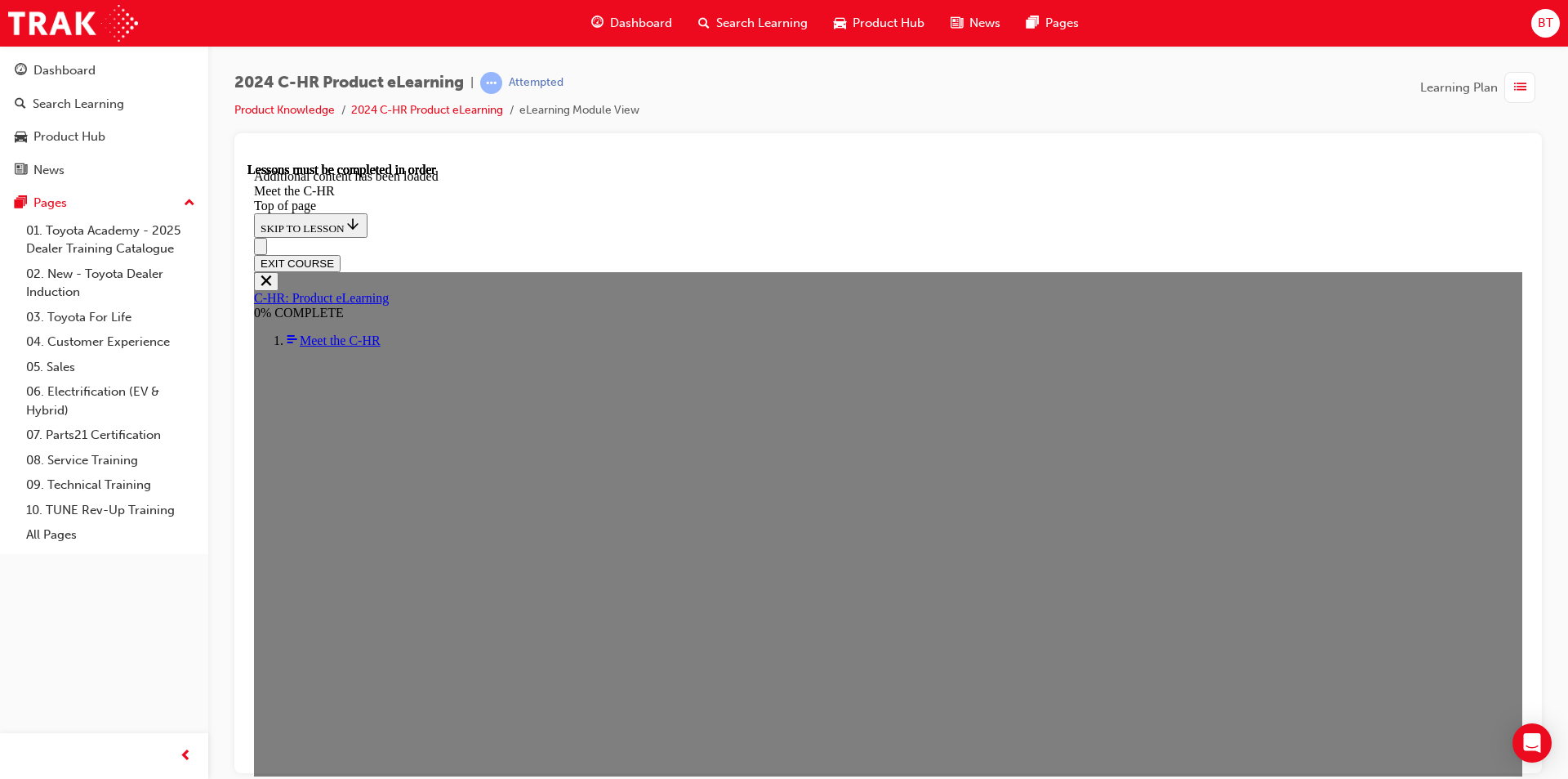
scroll to position [4275, 0]
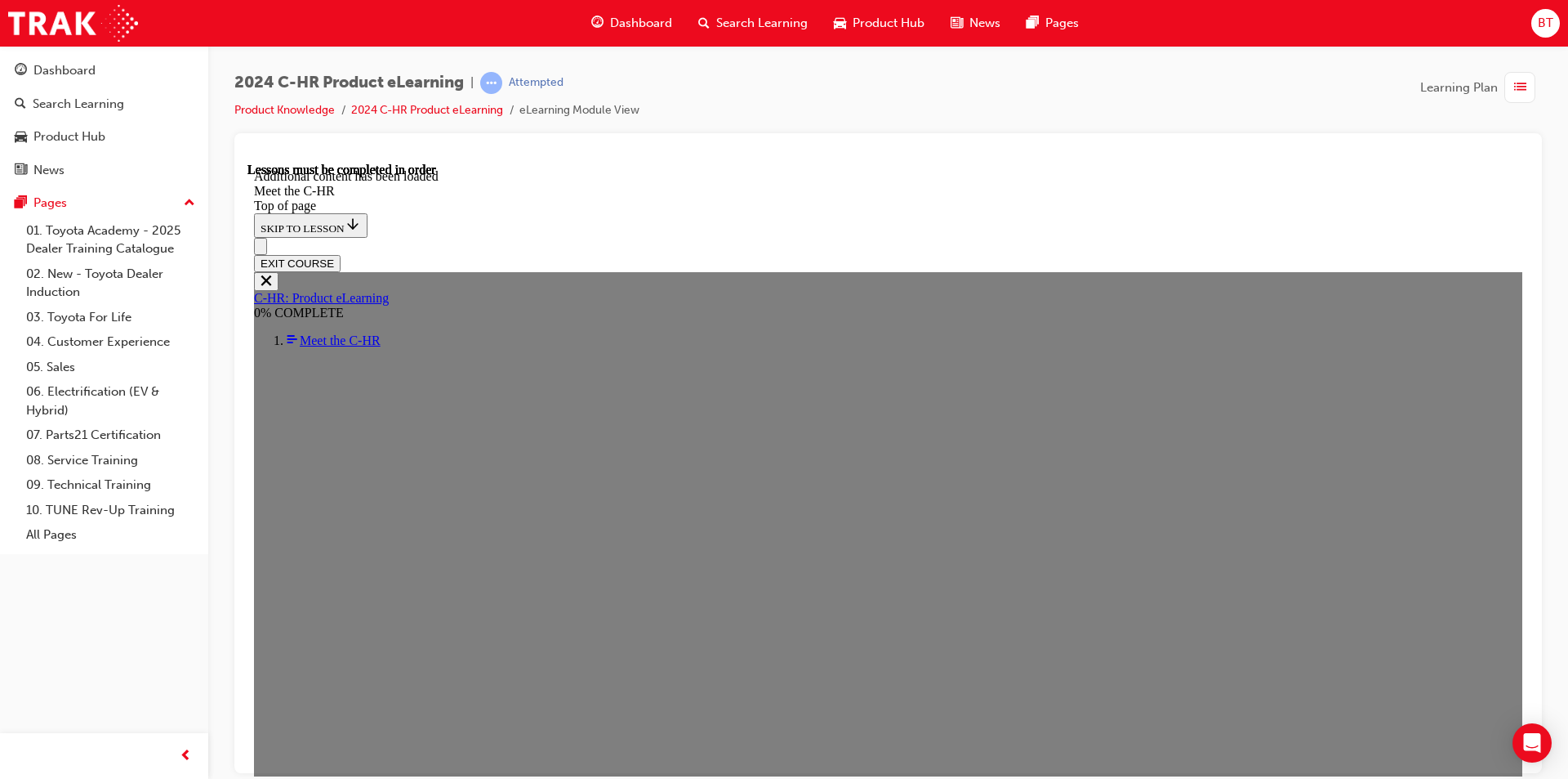
scroll to position [5288, 0]
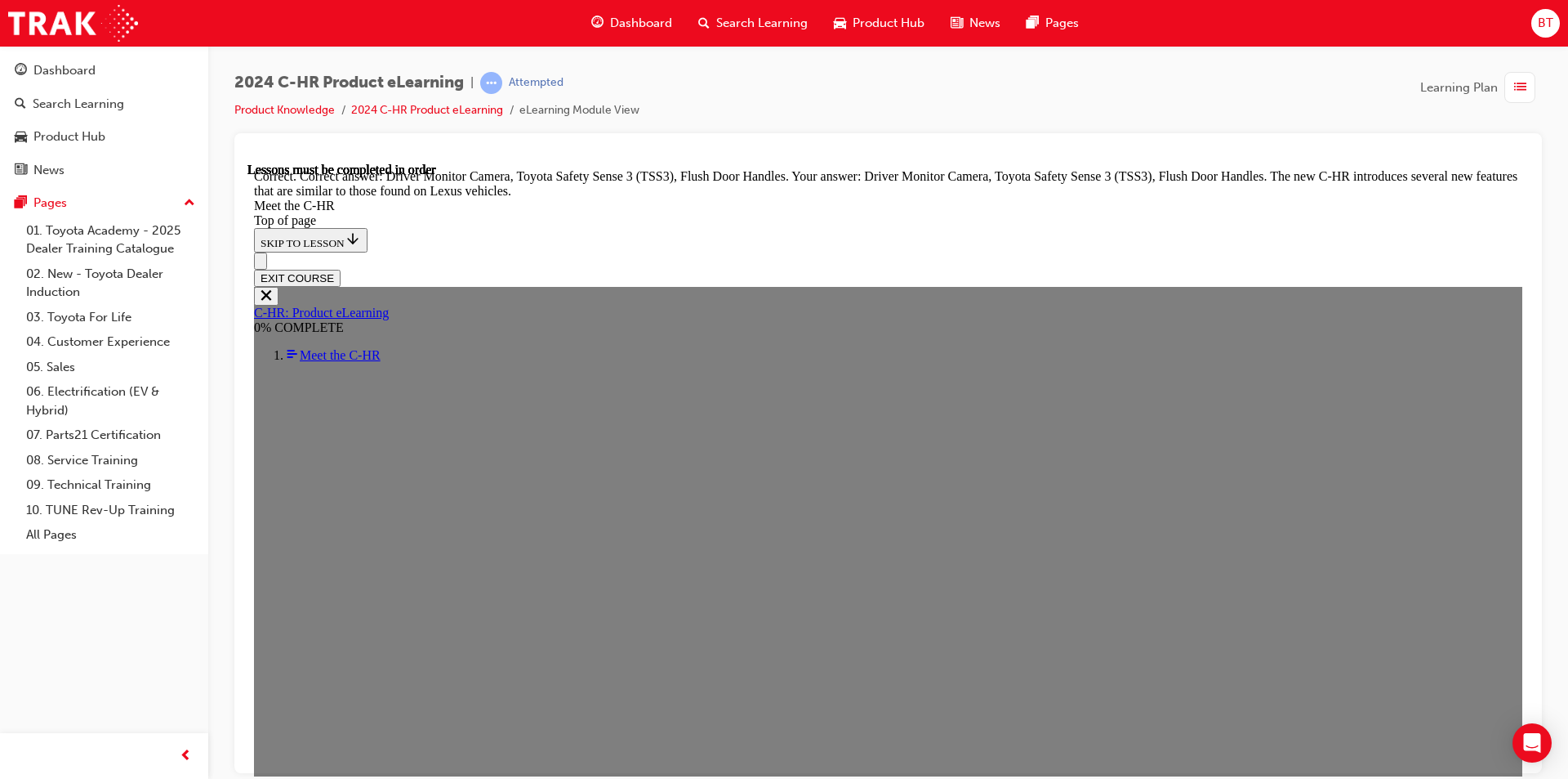
scroll to position [5559, 0]
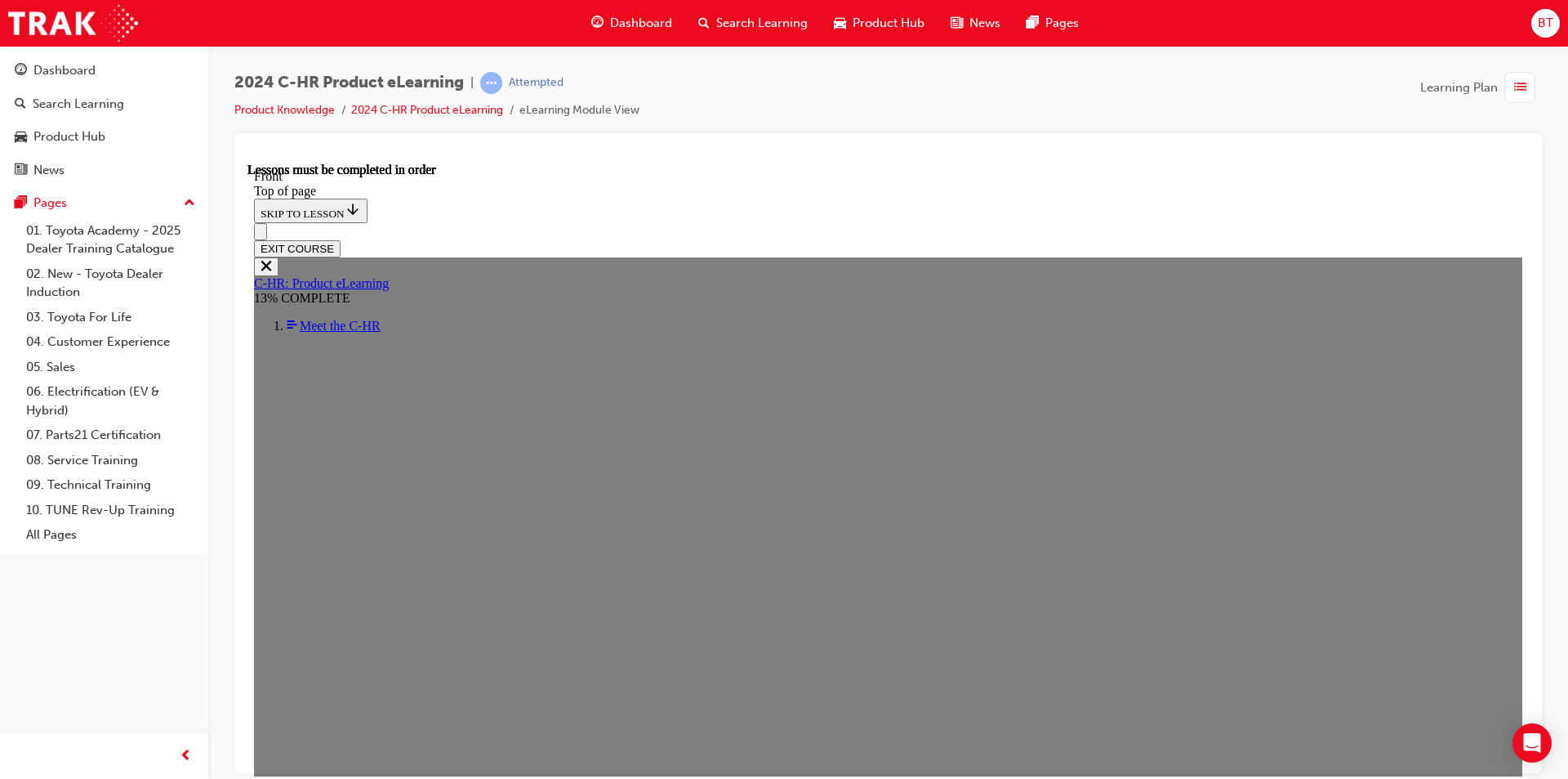
scroll to position [57, 0]
drag, startPoint x: 966, startPoint y: 538, endPoint x: 908, endPoint y: 513, distance: 63.2
drag, startPoint x: 908, startPoint y: 513, endPoint x: 850, endPoint y: 517, distance: 58.1
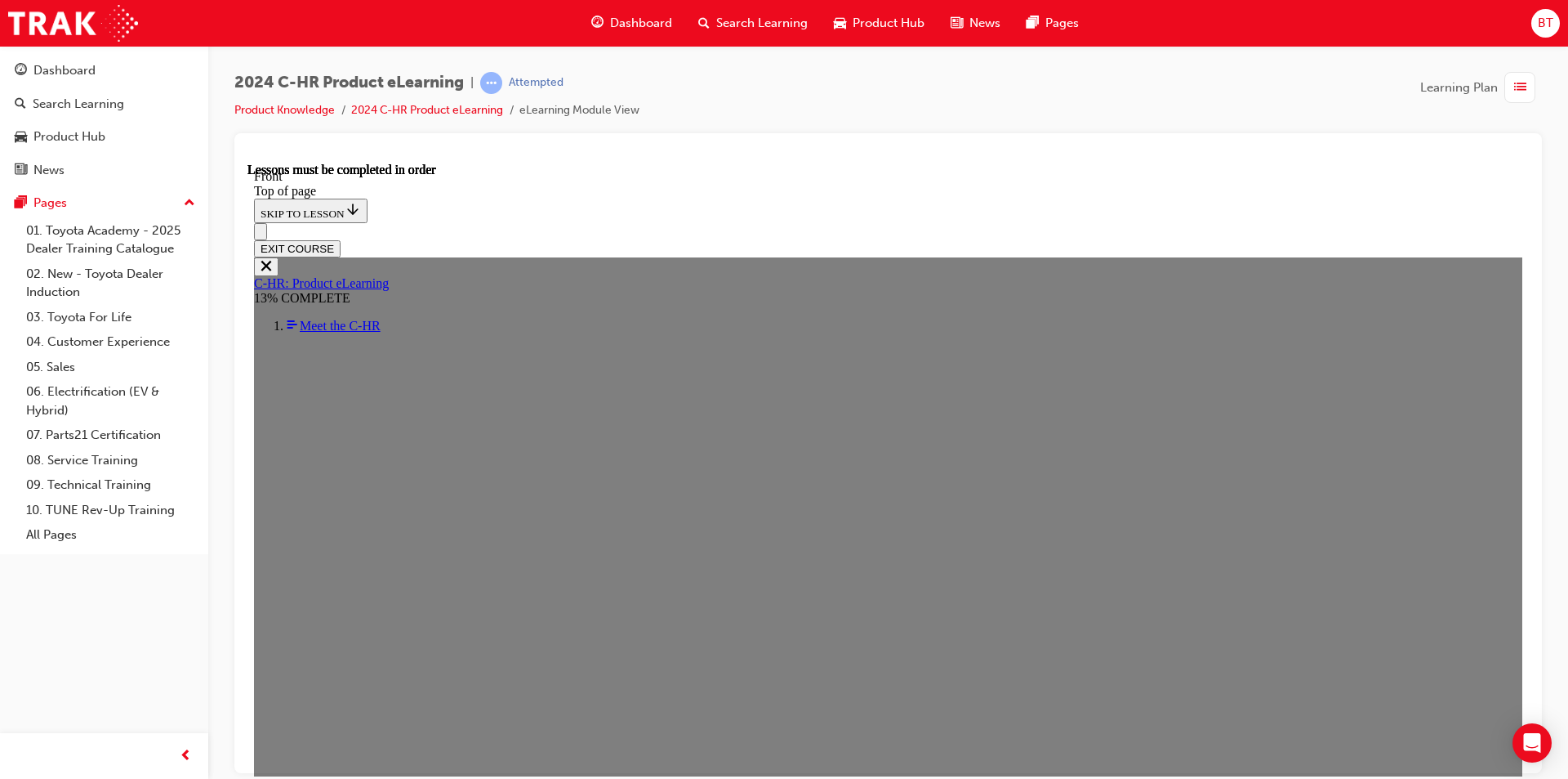
drag, startPoint x: 767, startPoint y: 519, endPoint x: 742, endPoint y: 512, distance: 26.0
drag, startPoint x: 872, startPoint y: 472, endPoint x: 829, endPoint y: 474, distance: 43.0
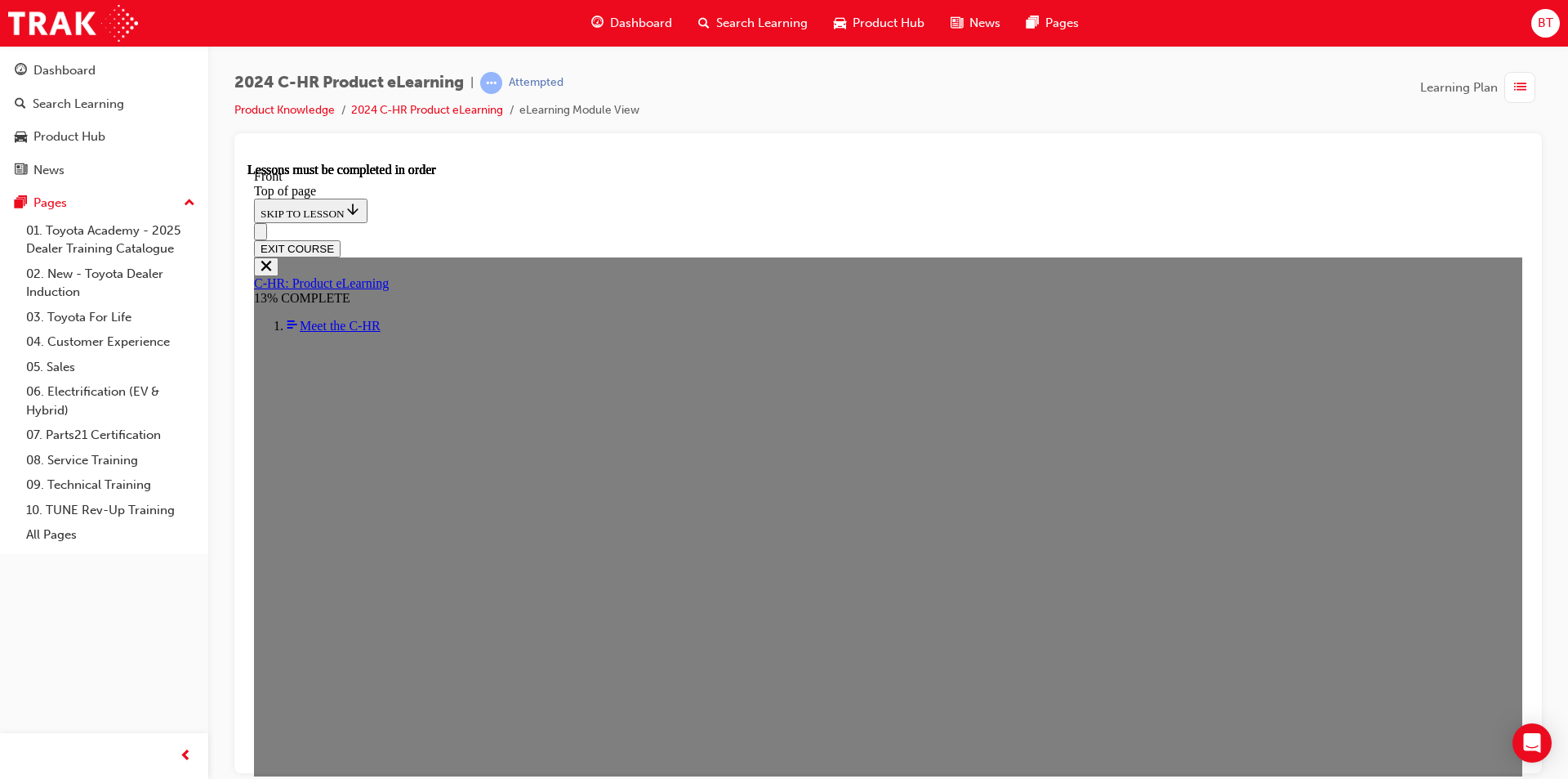
scroll to position [629, 0]
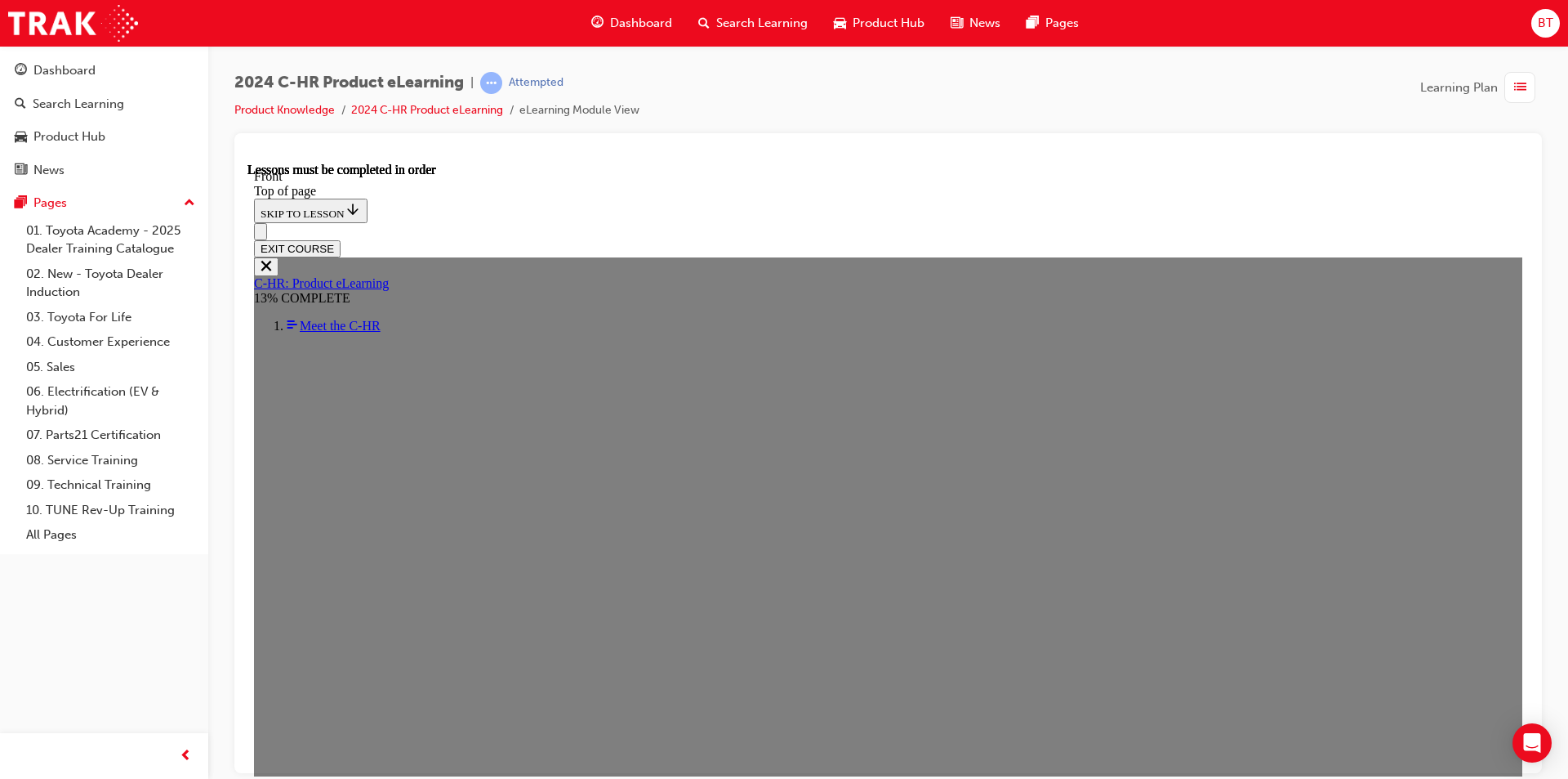
scroll to position [553, 0]
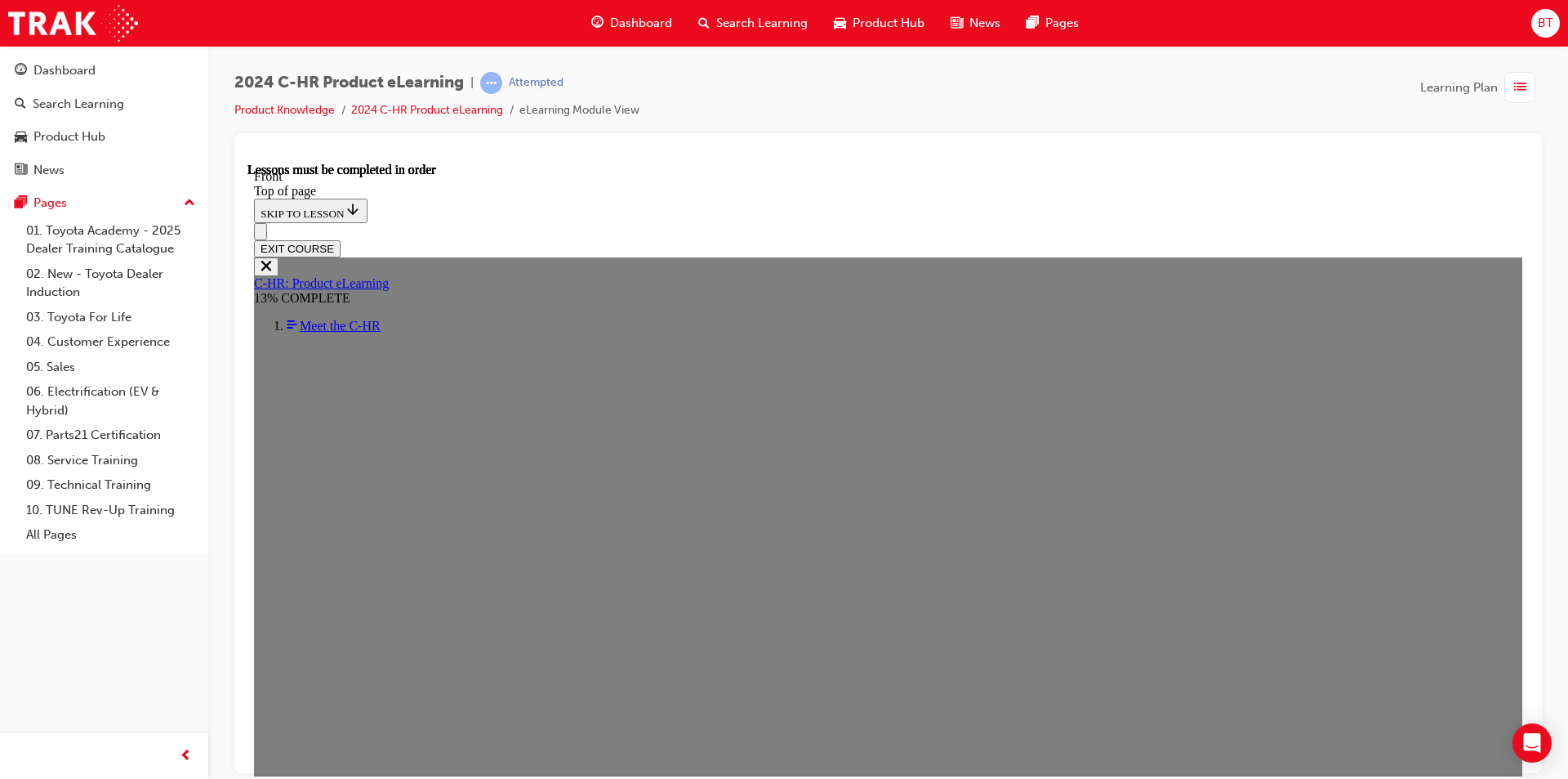
scroll to position [0, 0]
drag, startPoint x: 1120, startPoint y: 587, endPoint x: 1144, endPoint y: 591, distance: 24.3
